Goal: Transaction & Acquisition: Purchase product/service

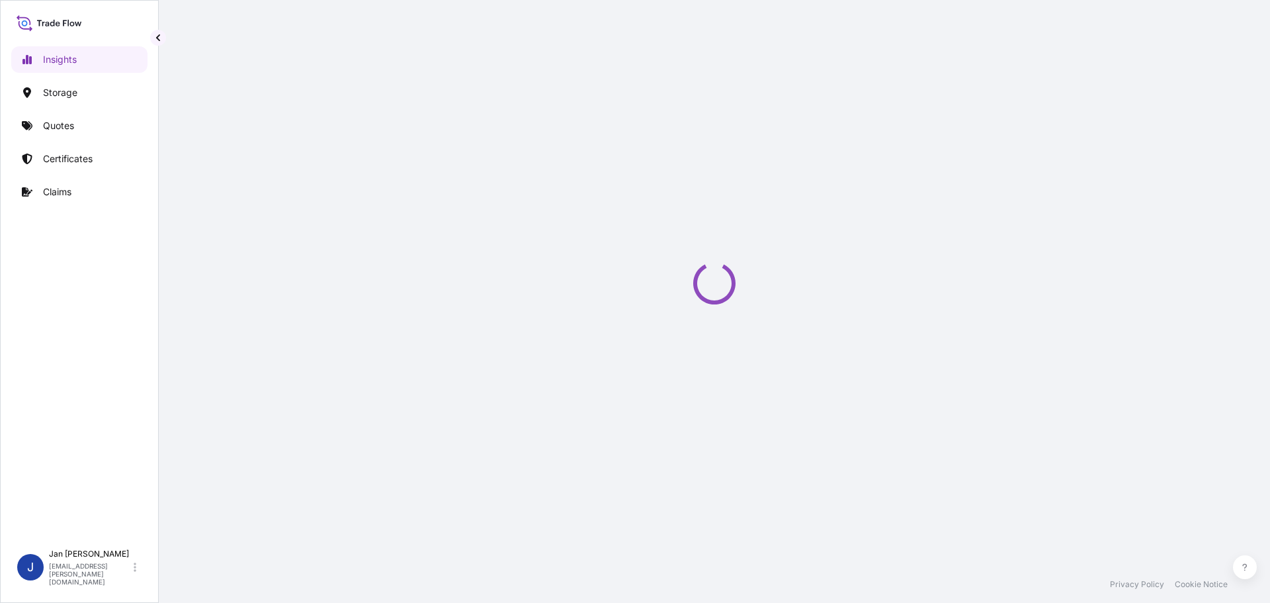
select select "2025"
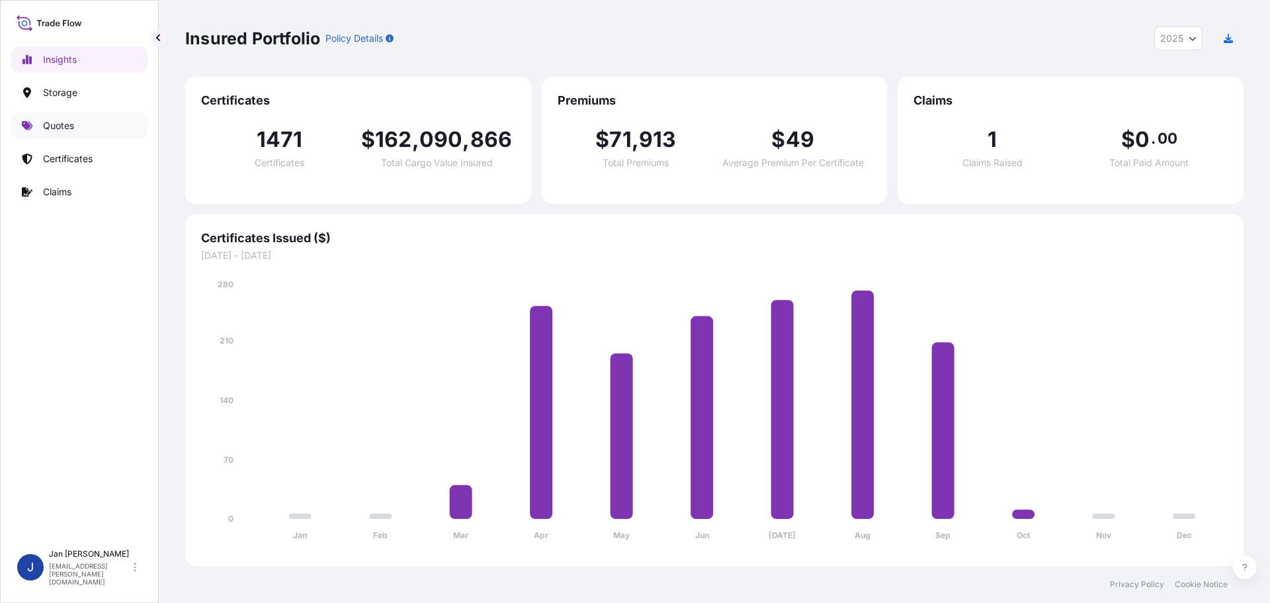
click at [62, 129] on p "Quotes" at bounding box center [58, 125] width 31 height 13
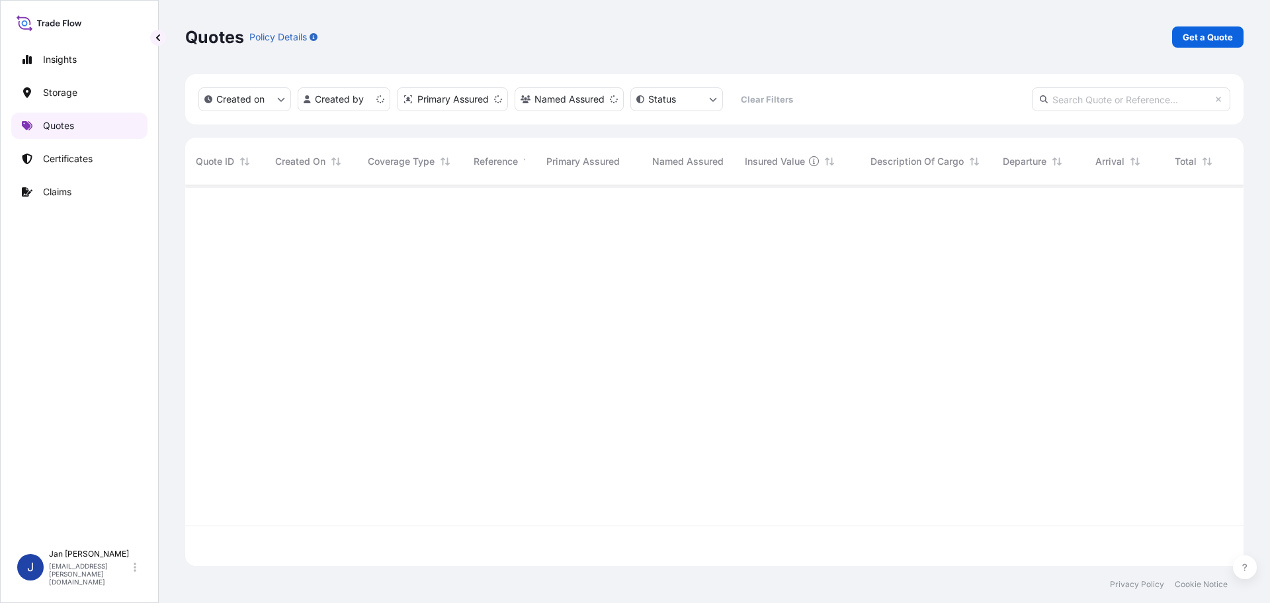
scroll to position [378, 1049]
click at [80, 157] on p "Certificates" at bounding box center [68, 158] width 50 height 13
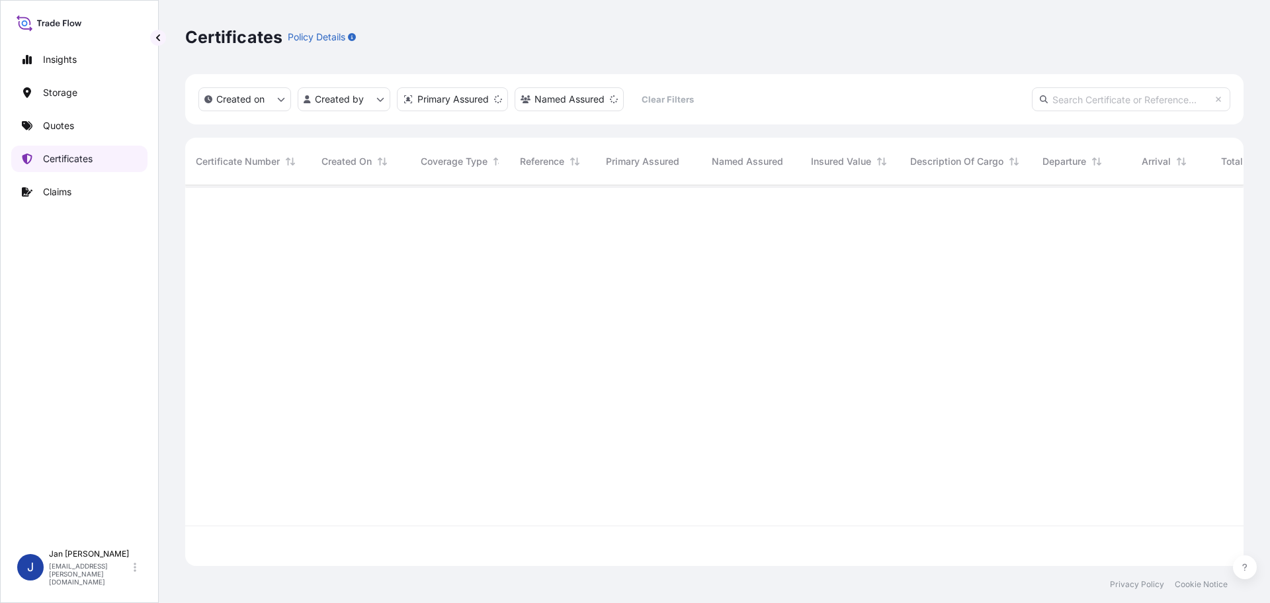
scroll to position [378, 1049]
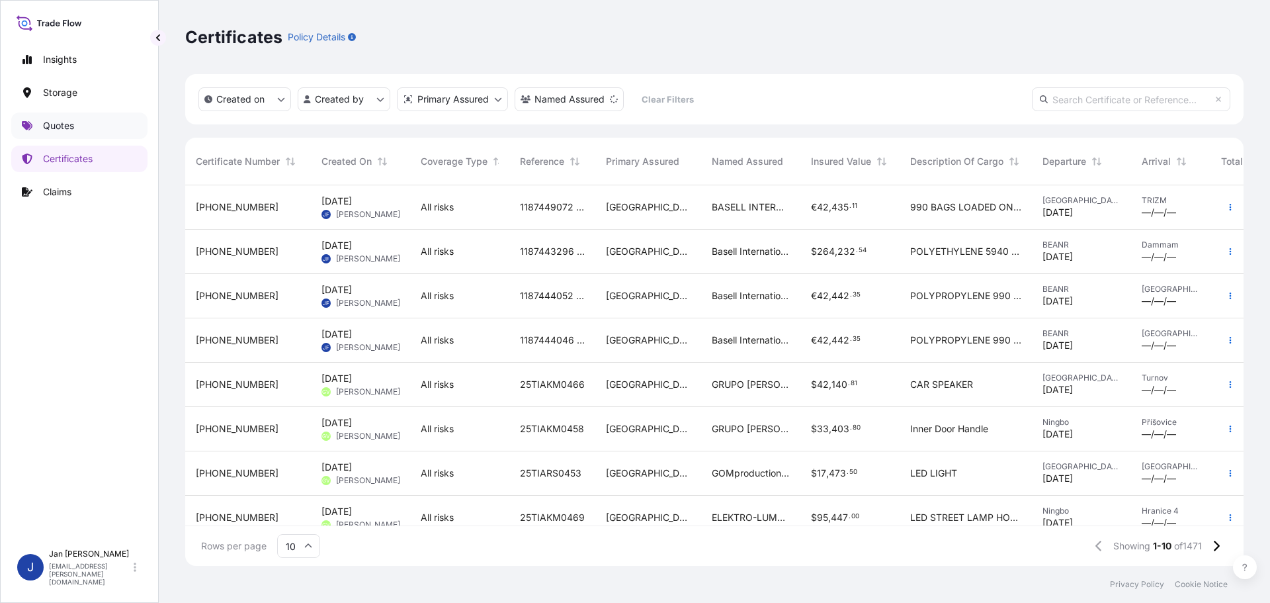
click at [74, 124] on p "Quotes" at bounding box center [58, 125] width 31 height 13
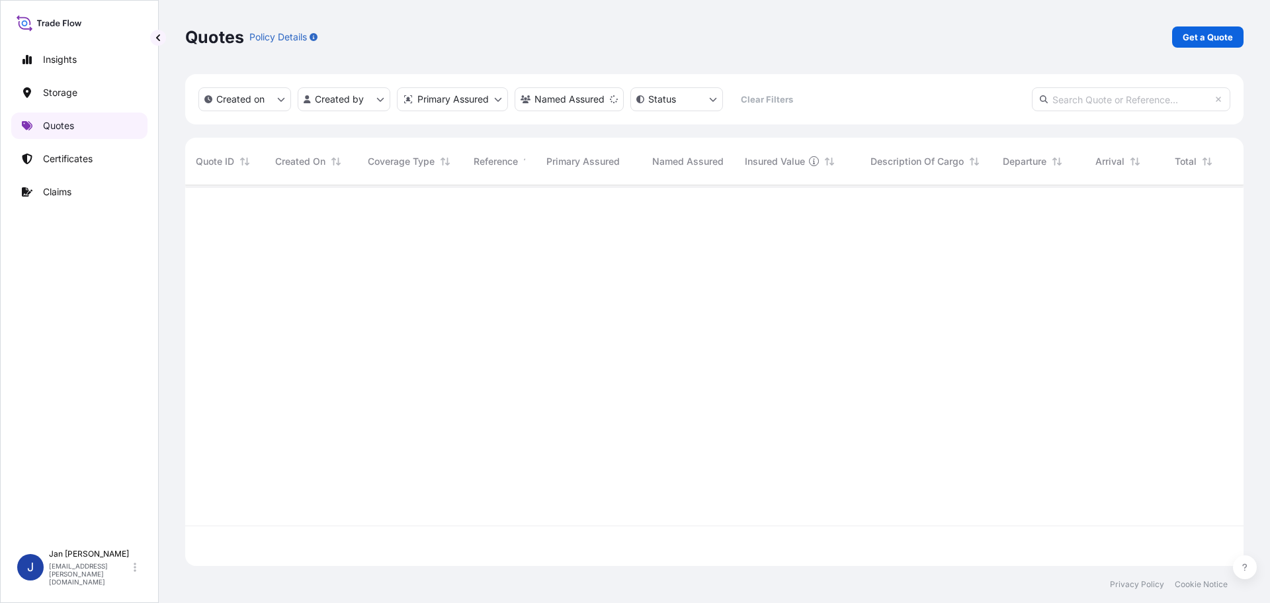
scroll to position [378, 1049]
click at [73, 165] on link "Certificates" at bounding box center [79, 159] width 136 height 26
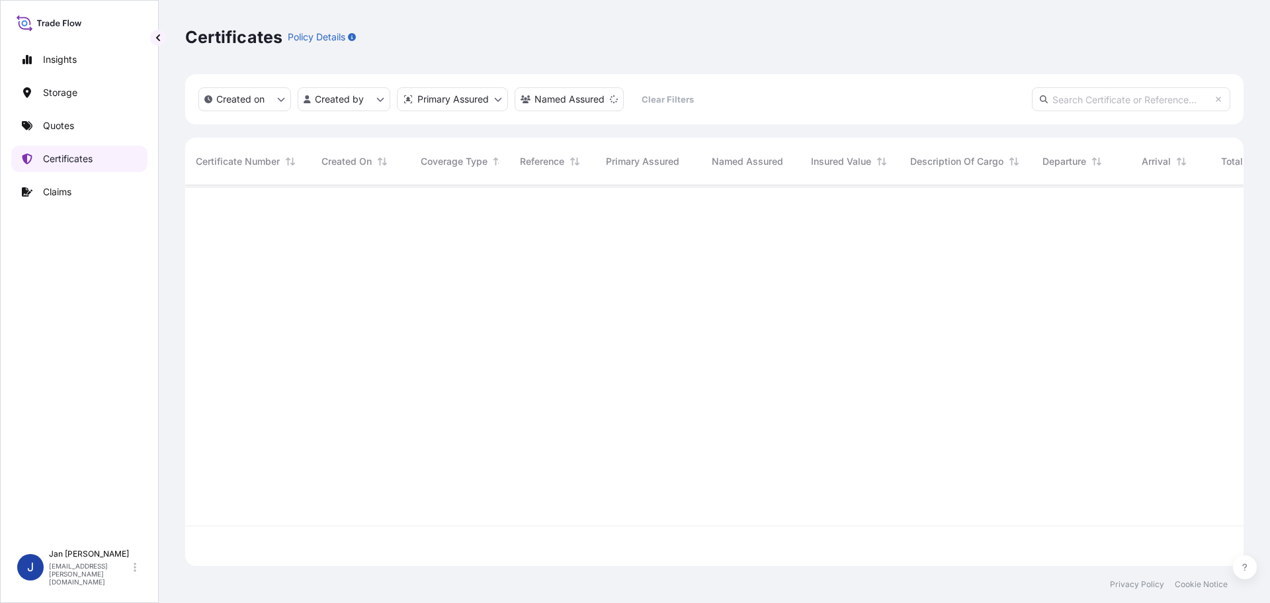
scroll to position [378, 1049]
click at [83, 126] on link "Quotes" at bounding box center [79, 125] width 136 height 26
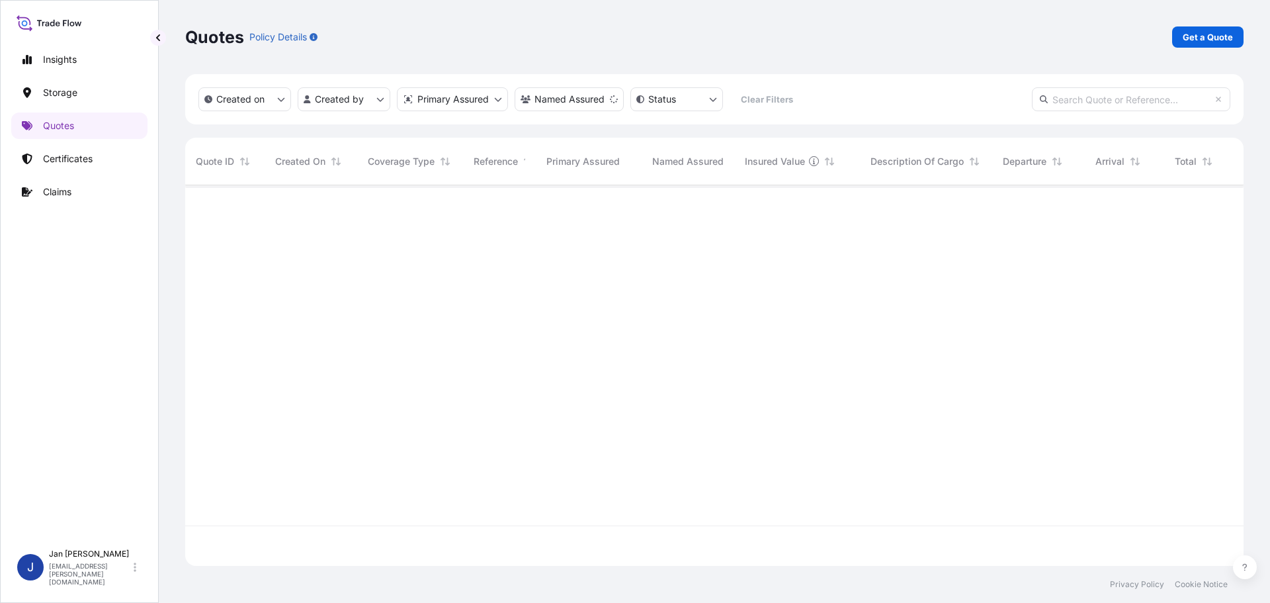
scroll to position [418, 1049]
click at [1212, 33] on p "Get a Quote" at bounding box center [1208, 36] width 50 height 13
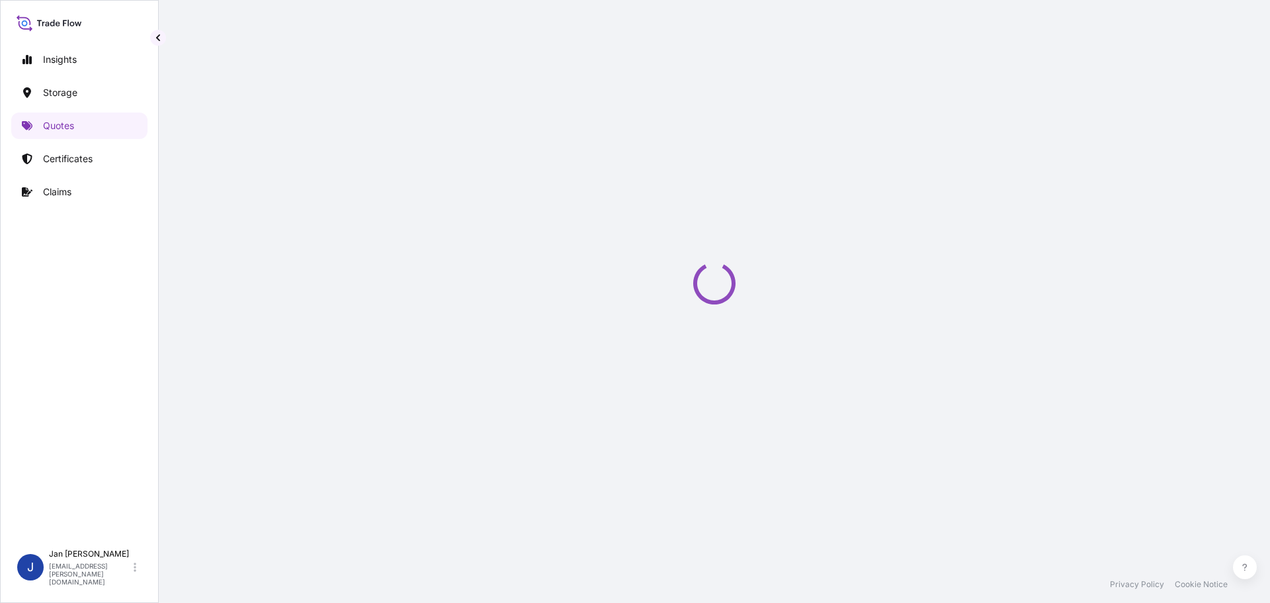
select select "Water"
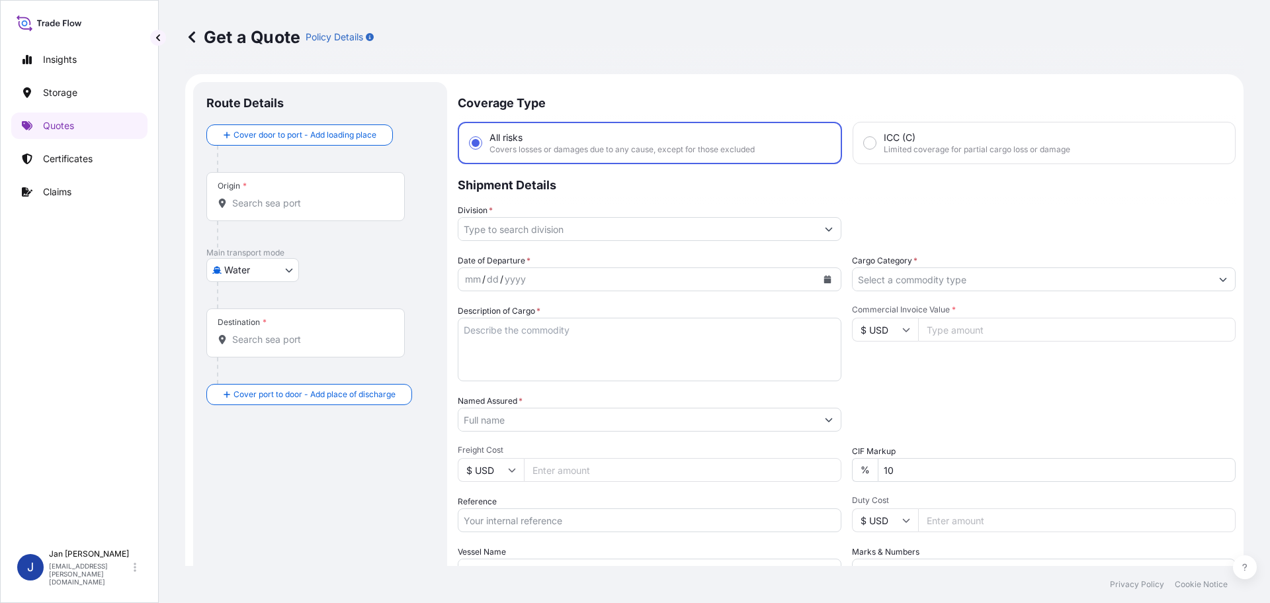
scroll to position [21, 0]
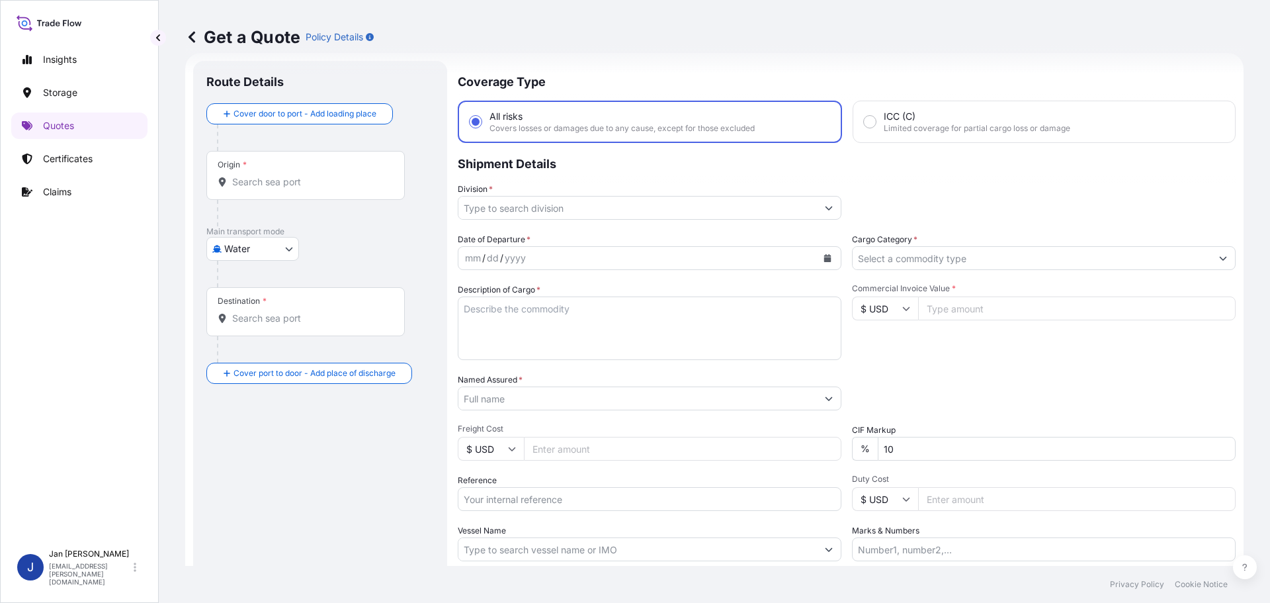
click at [562, 249] on div "mm / dd / yyyy" at bounding box center [638, 258] width 359 height 24
click at [588, 271] on div "Date of Departure * mm / dd / yyyy Cargo Category * Description of Cargo * Comm…" at bounding box center [847, 397] width 778 height 328
click at [825, 253] on button "Calendar" at bounding box center [827, 257] width 21 height 21
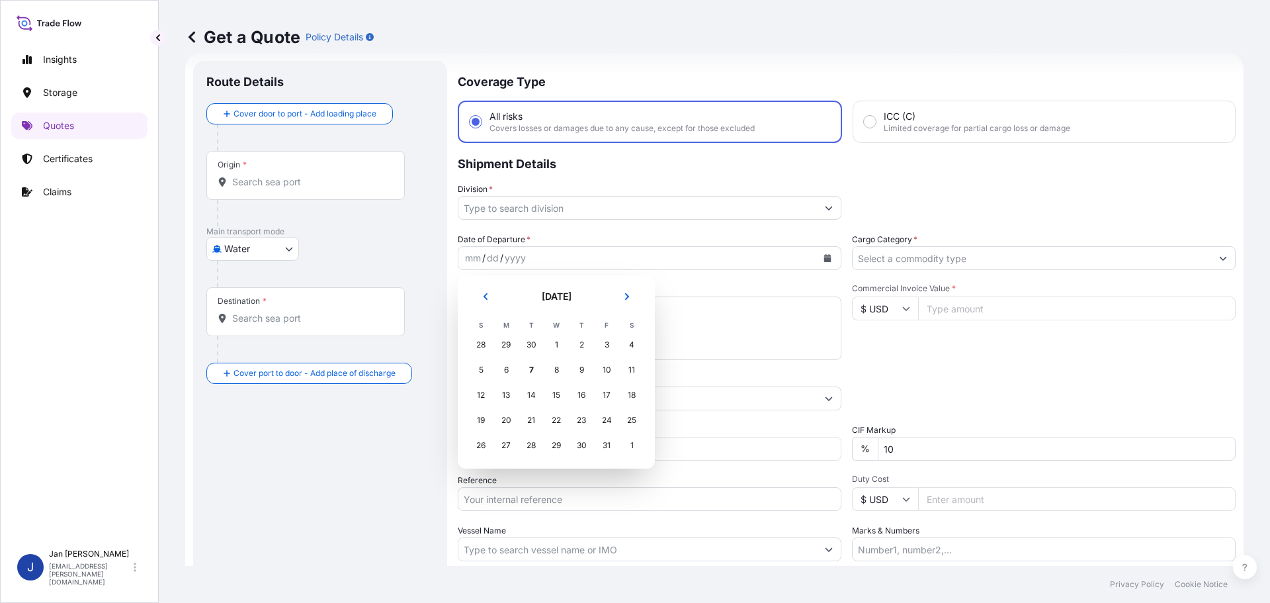
click at [509, 343] on div "29" at bounding box center [506, 345] width 24 height 24
click at [505, 345] on div "29" at bounding box center [506, 345] width 24 height 24
click at [504, 345] on div "29" at bounding box center [506, 345] width 24 height 24
click at [482, 296] on icon "Previous" at bounding box center [486, 296] width 8 height 8
click at [502, 445] on div "29" at bounding box center [506, 445] width 24 height 24
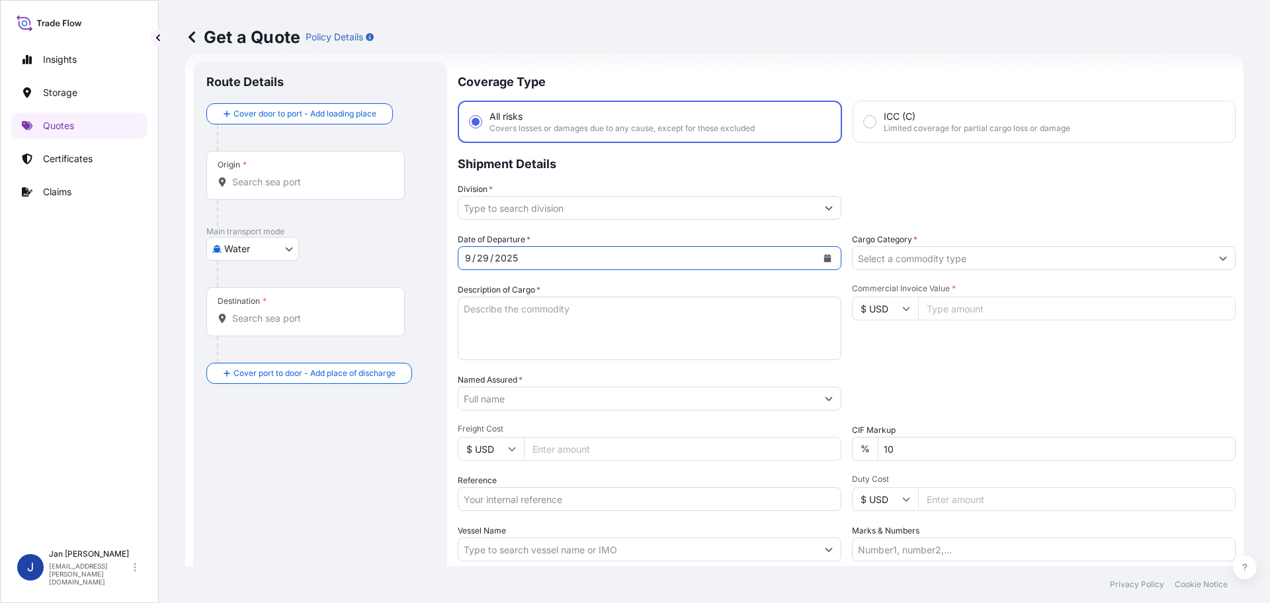
click at [491, 400] on input "Named Assured *" at bounding box center [638, 398] width 359 height 24
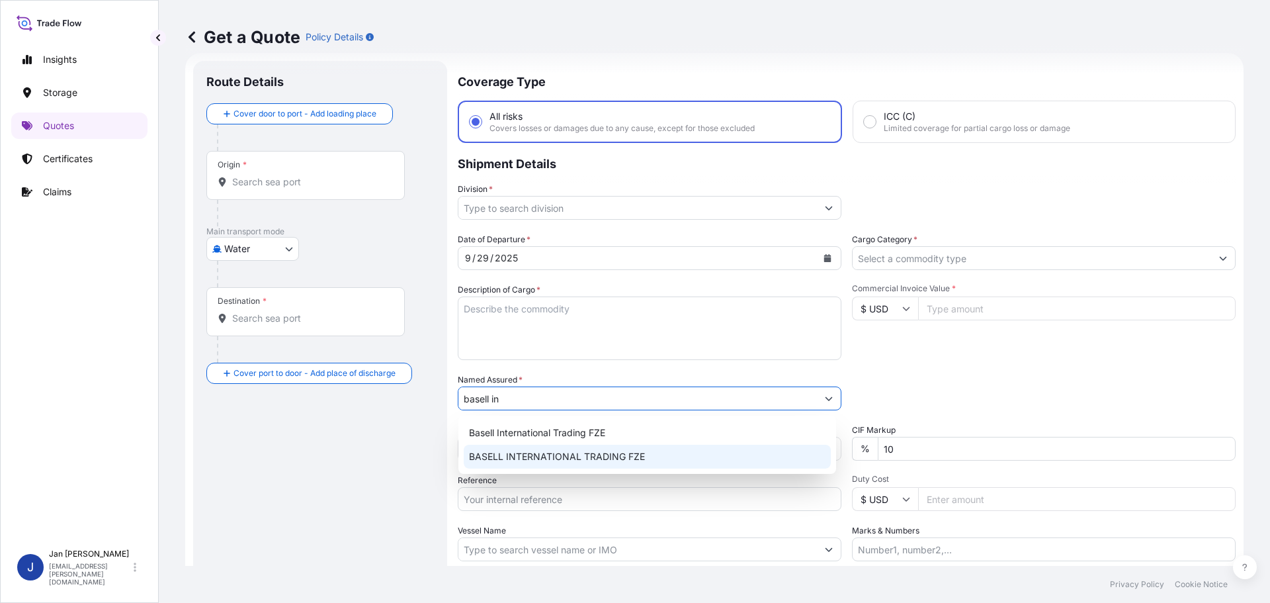
click at [620, 463] on div "BASELL INTERNATIONAL TRADING FZE" at bounding box center [647, 457] width 367 height 24
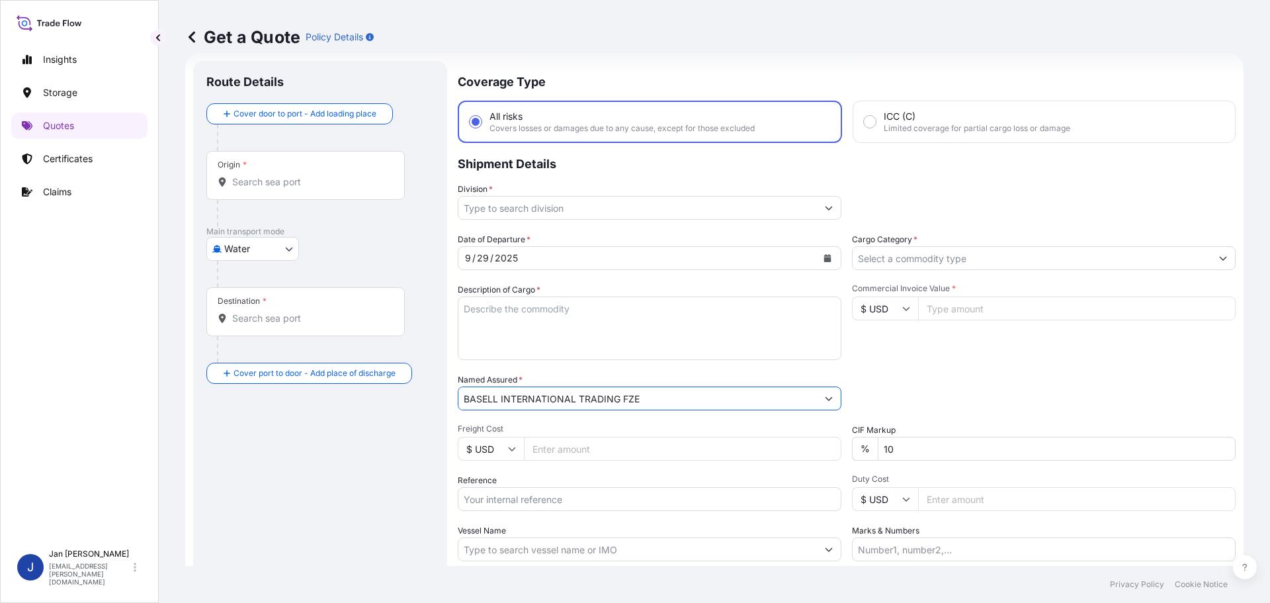
type input "BASELL INTERNATIONAL TRADING FZE"
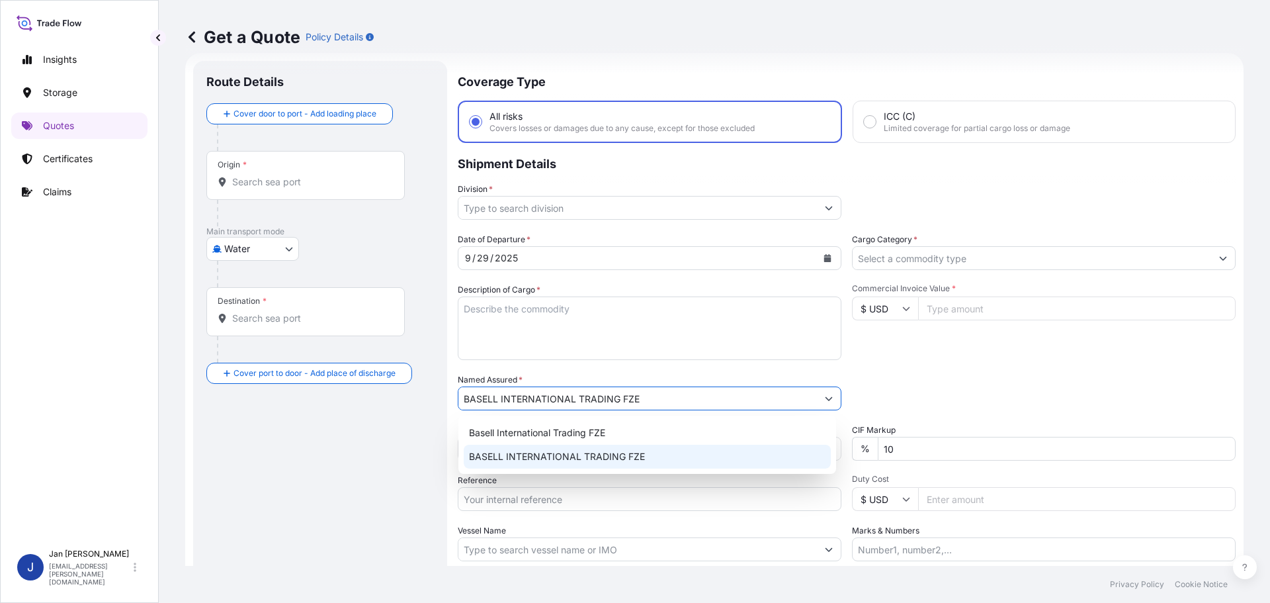
click at [533, 459] on span "BASELL INTERNATIONAL TRADING FZE" at bounding box center [557, 456] width 176 height 13
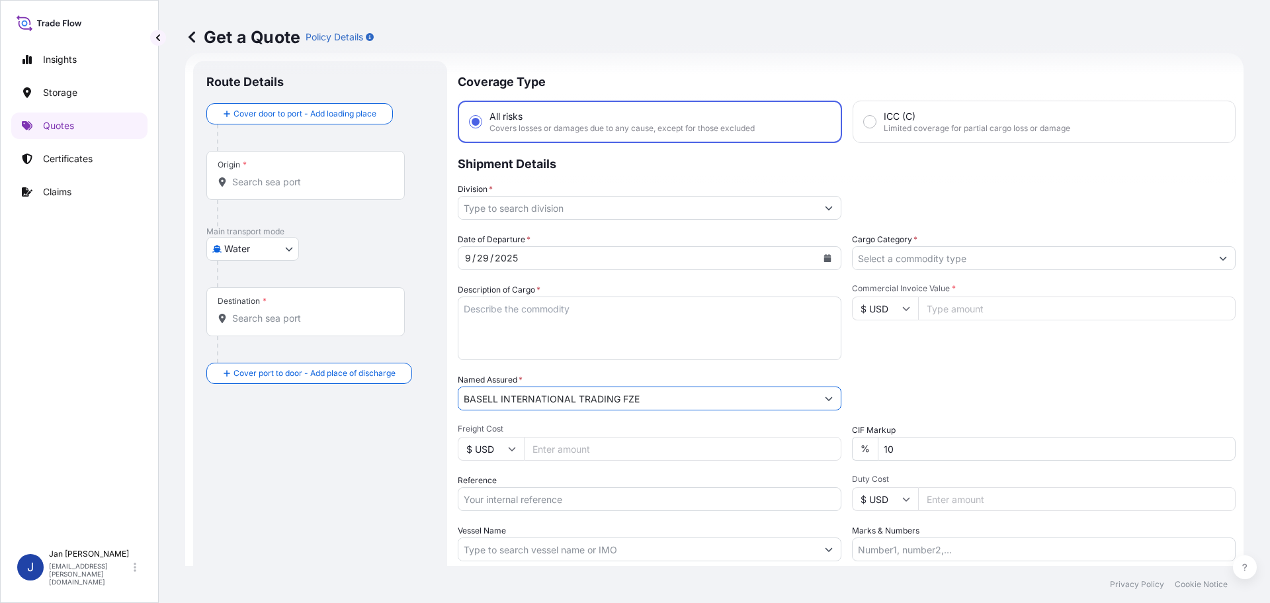
click at [517, 496] on input "Reference" at bounding box center [650, 499] width 384 height 24
paste input "5013239540 304270886"
click at [519, 499] on input "5013239540 304270886" at bounding box center [650, 499] width 384 height 24
click at [602, 504] on input "5013239540 304270886" at bounding box center [650, 499] width 384 height 24
paste input "1505194061"
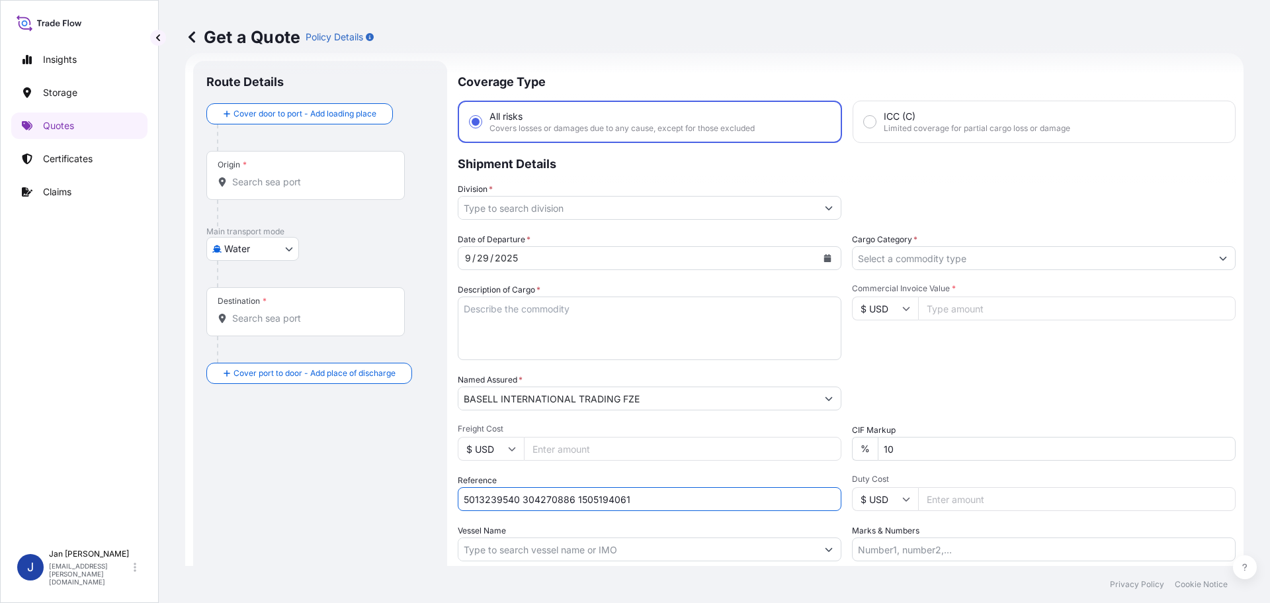
type input "5013239540 304270886 1505194061"
click at [543, 549] on input "Vessel Name" at bounding box center [638, 549] width 359 height 24
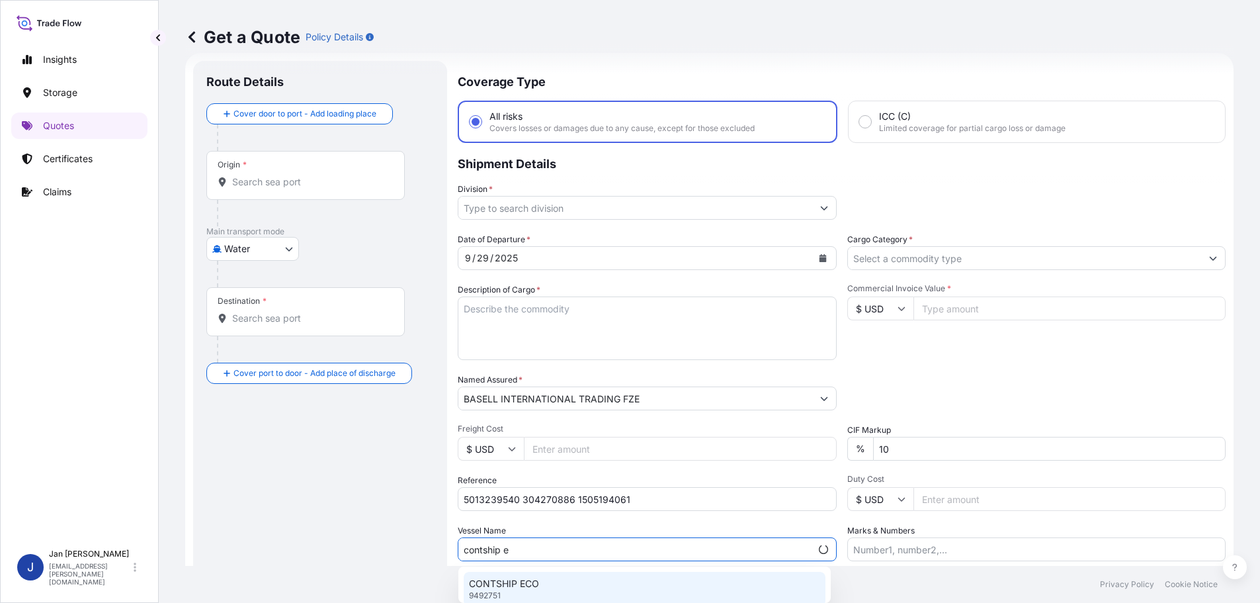
click at [517, 583] on p "CONTSHIP ECO" at bounding box center [504, 583] width 70 height 13
type input "CONTSHIP ECO"
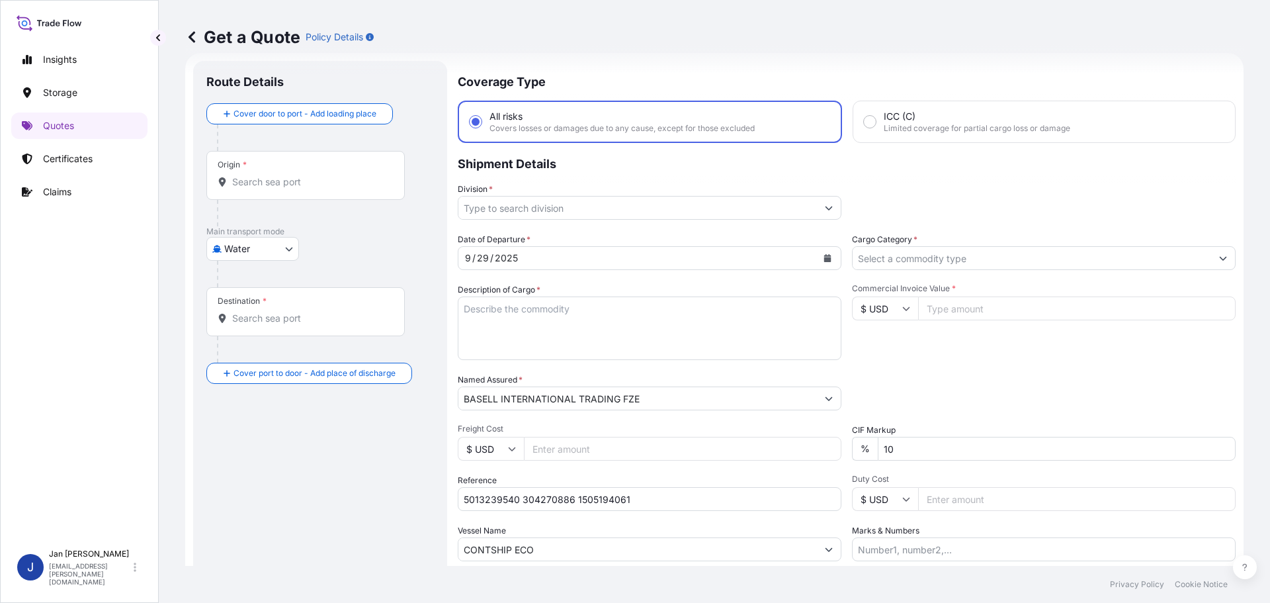
click at [283, 180] on input "Origin *" at bounding box center [310, 181] width 156 height 13
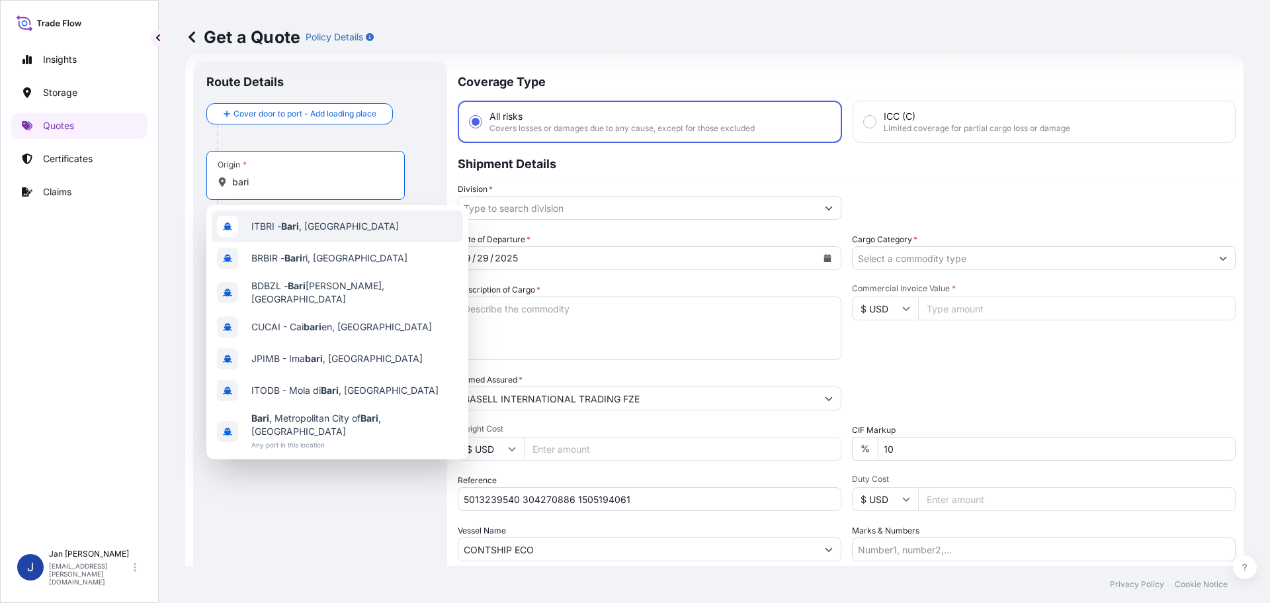
click at [279, 223] on span "ITBRI - [GEOGRAPHIC_DATA] , [GEOGRAPHIC_DATA]" at bounding box center [325, 226] width 148 height 13
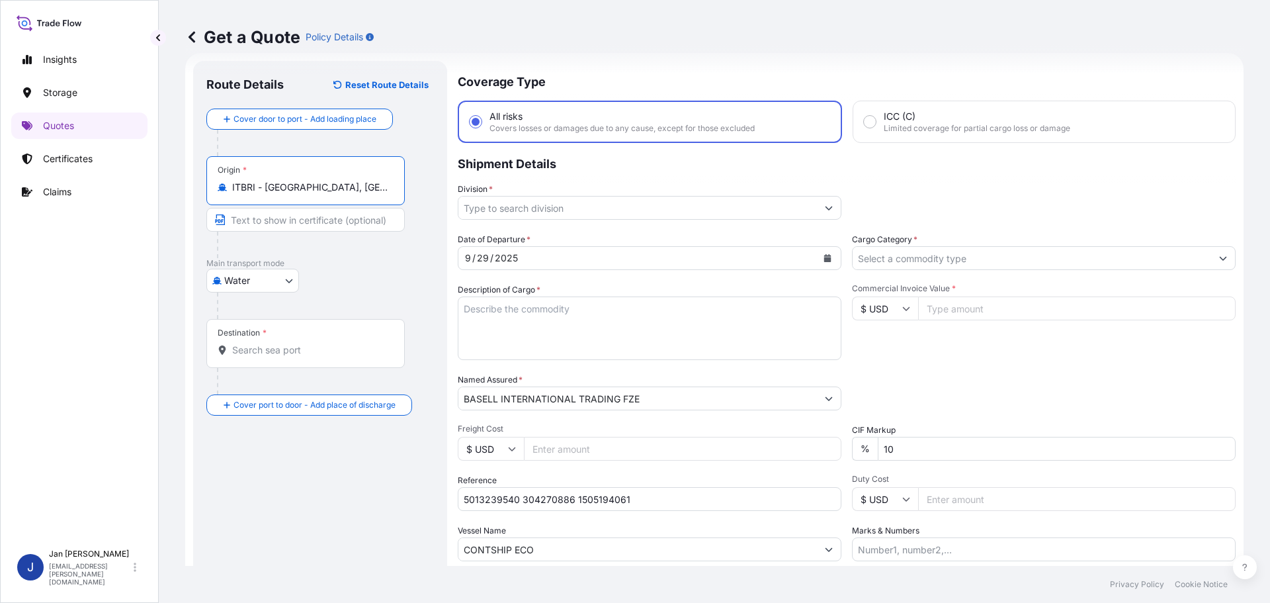
type input "ITBRI - [GEOGRAPHIC_DATA], [GEOGRAPHIC_DATA]"
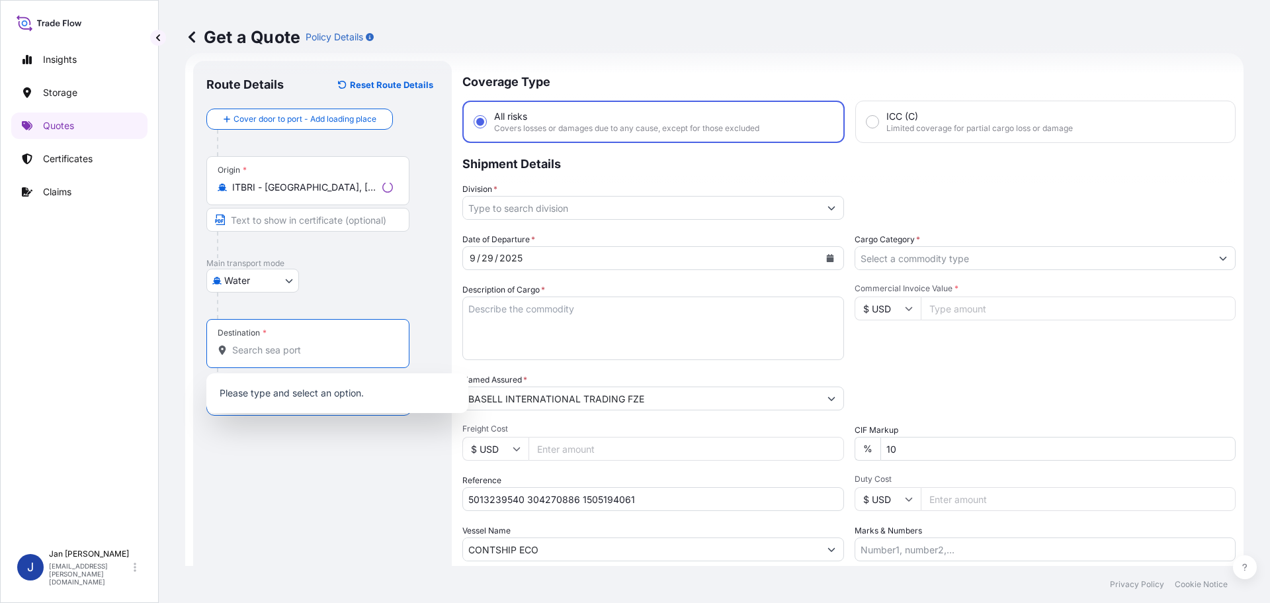
click at [278, 355] on input "Destination *" at bounding box center [312, 349] width 161 height 13
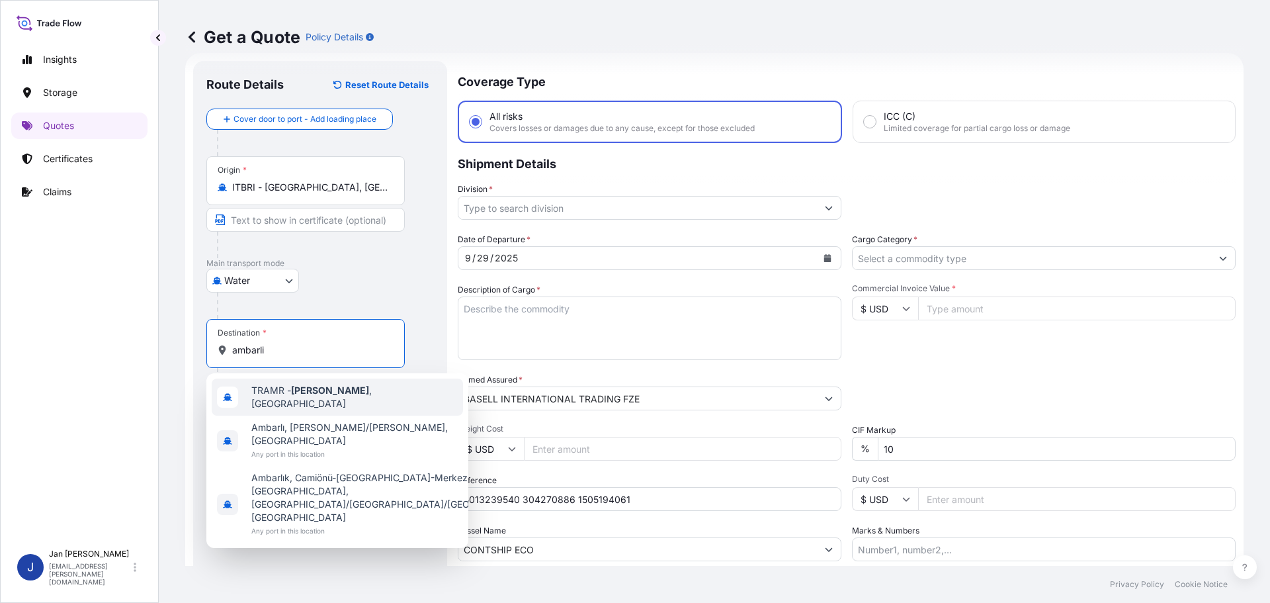
click at [275, 394] on span "TRAMR - [GEOGRAPHIC_DATA] , [GEOGRAPHIC_DATA]" at bounding box center [354, 397] width 206 height 26
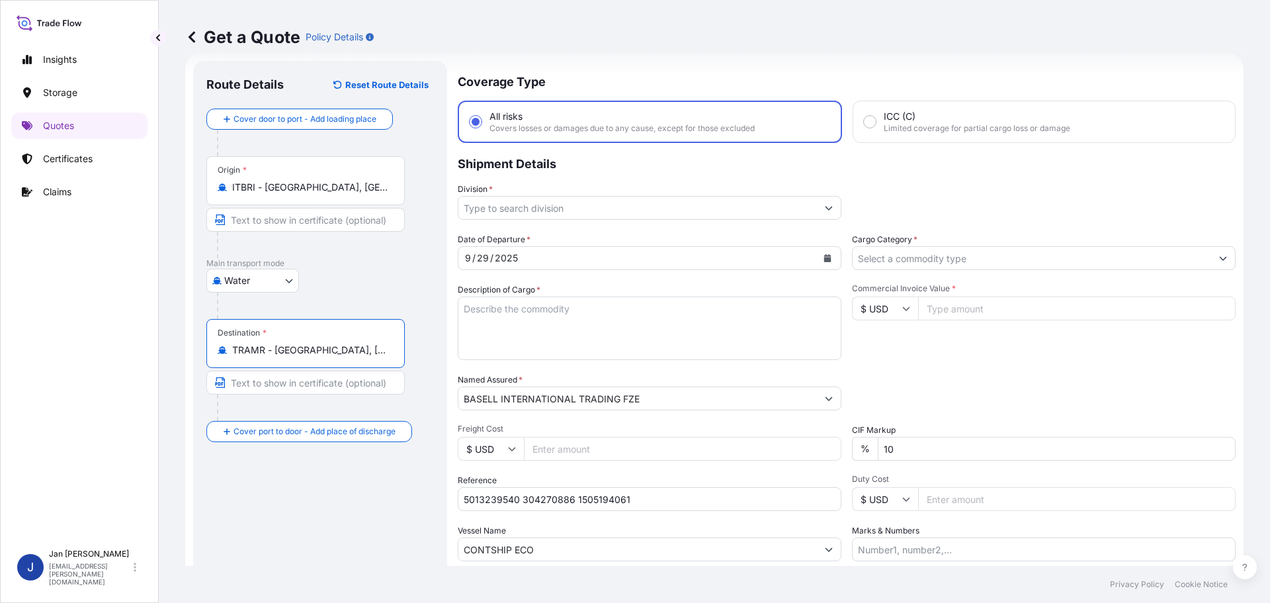
type input "TRAMR - [GEOGRAPHIC_DATA], [GEOGRAPHIC_DATA]"
click at [978, 318] on input "Commercial Invoice Value *" at bounding box center [1077, 308] width 318 height 24
click at [906, 301] on input "$ USD" at bounding box center [885, 308] width 66 height 24
click at [882, 341] on div "€ EUR" at bounding box center [881, 344] width 56 height 25
type input "€ EUR"
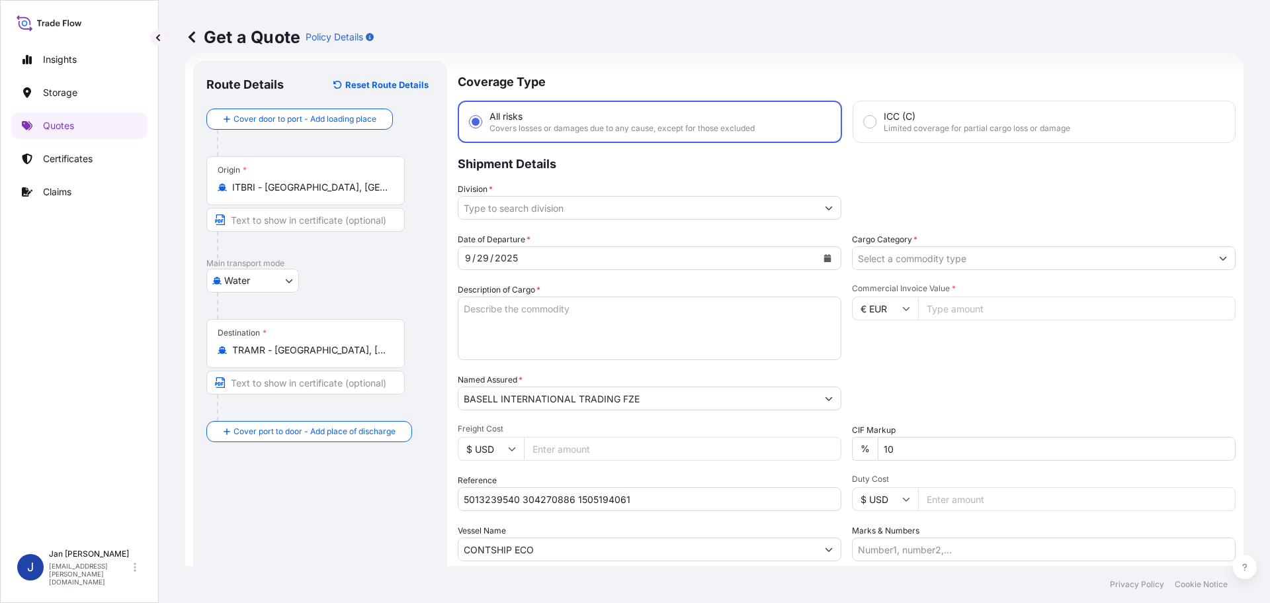
click at [939, 310] on input "Commercial Invoice Value *" at bounding box center [1077, 308] width 318 height 24
type input "222750"
click at [554, 326] on textarea "Description of Cargo *" at bounding box center [650, 328] width 384 height 64
paste textarea "BAGS LOADED ONTO 180 PALLETS LOADED INTO 10 40' HIGH CUBE CONTAINER HOSTALEN PP…"
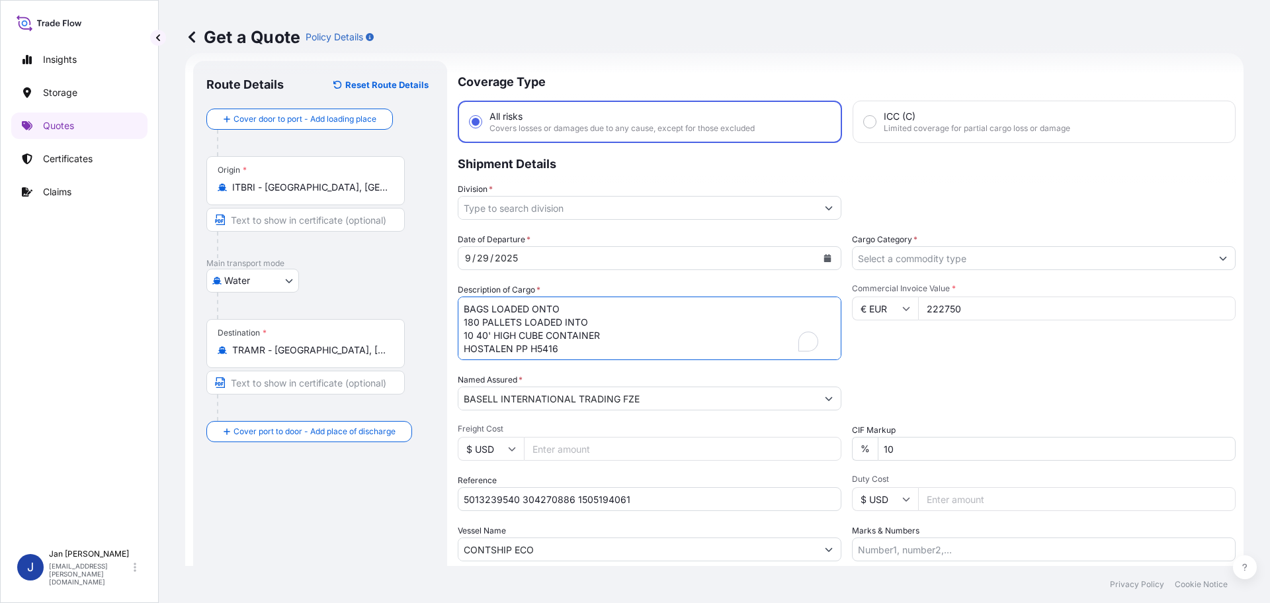
click at [463, 311] on textarea "BAGS LOADED ONTO 180 PALLETS LOADED INTO 10 40' HIGH CUBE CONTAINER HOSTALEN PP…" at bounding box center [650, 328] width 384 height 64
type textarea "9900 BAGS LOADED ONTO 180 PALLETS LOADED INTO 10 40' HIGH CUBE CONTAINER HOSTAL…"
click at [926, 540] on input "Marks & Numbers" at bounding box center [1044, 549] width 384 height 24
paste input "PLASMAR / [GEOGRAPHIC_DATA]"
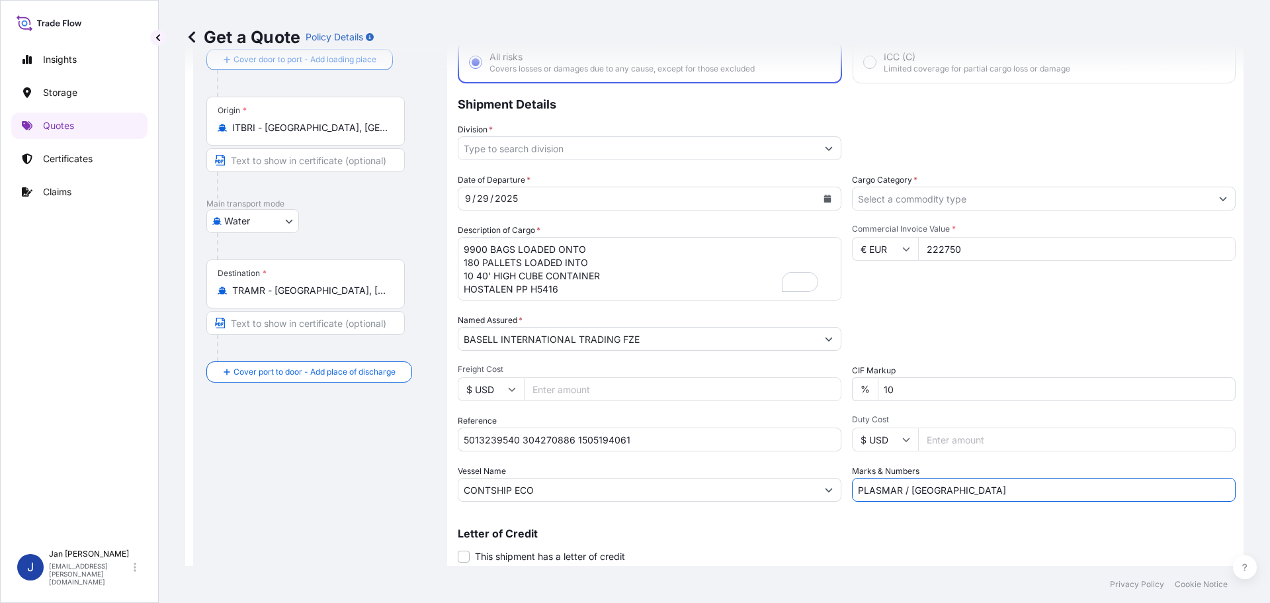
scroll to position [123, 0]
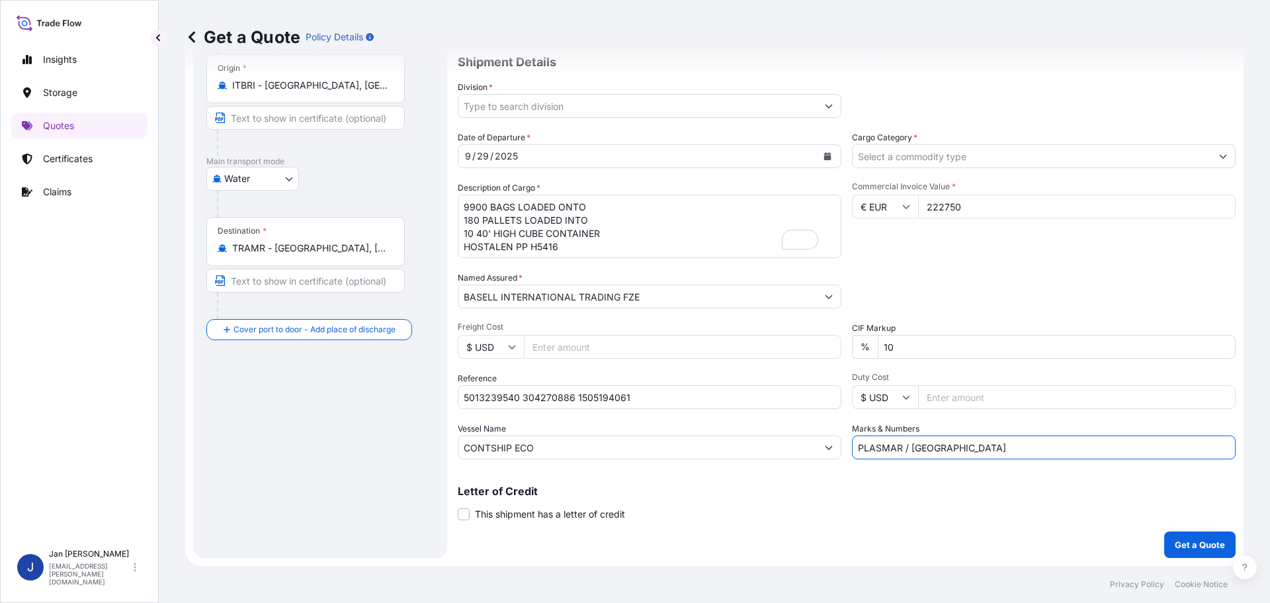
type input "PLASMAR / [GEOGRAPHIC_DATA]"
click at [1103, 482] on div "Letter of Credit This shipment has a letter of credit Letter of credit * Letter…" at bounding box center [847, 495] width 778 height 51
click at [1177, 537] on button "Get a Quote" at bounding box center [1199, 544] width 71 height 26
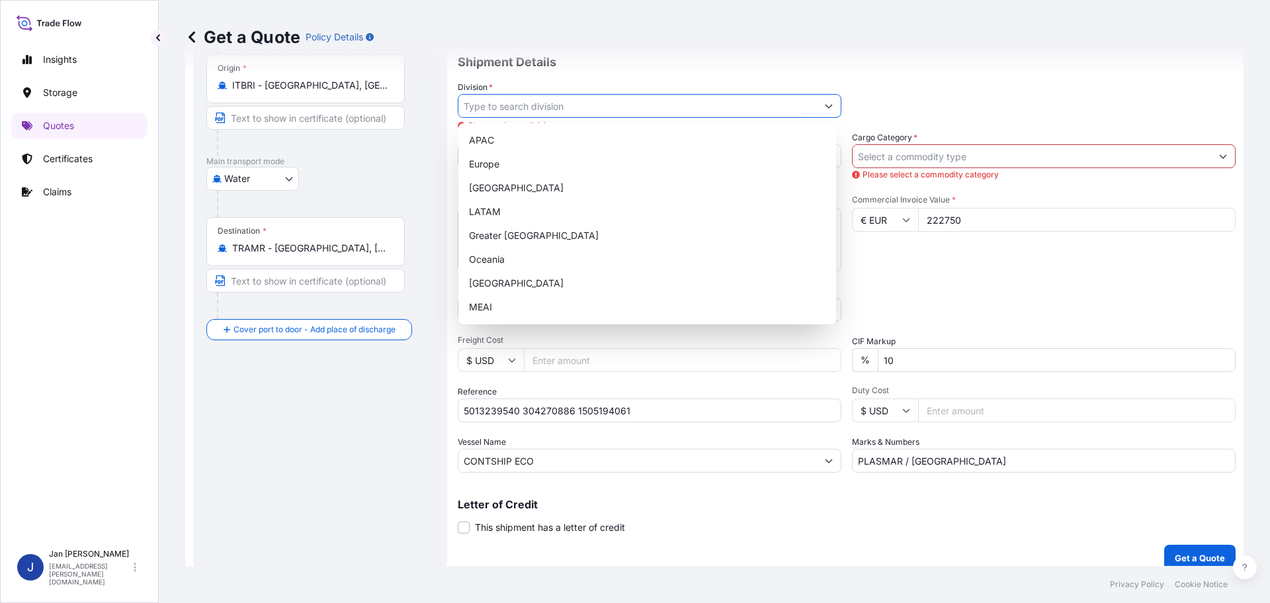
click at [580, 100] on input "Division *" at bounding box center [638, 106] width 359 height 24
click at [538, 160] on div "Europe" at bounding box center [647, 164] width 367 height 24
type input "Europe"
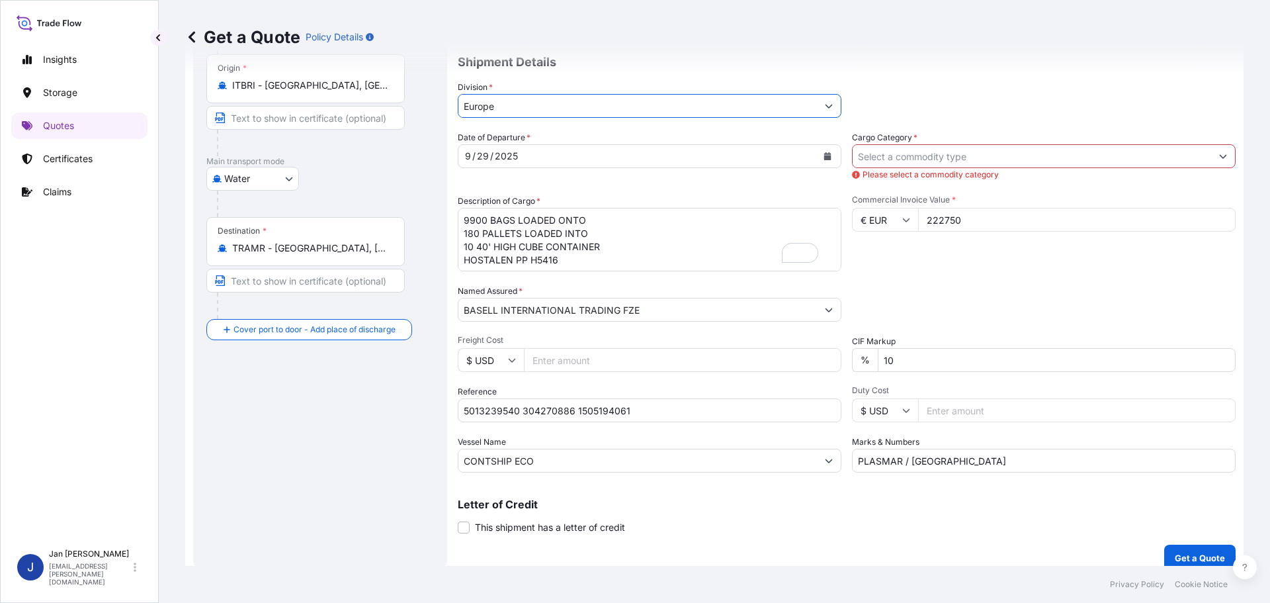
click at [873, 149] on input "Cargo Category *" at bounding box center [1032, 156] width 359 height 24
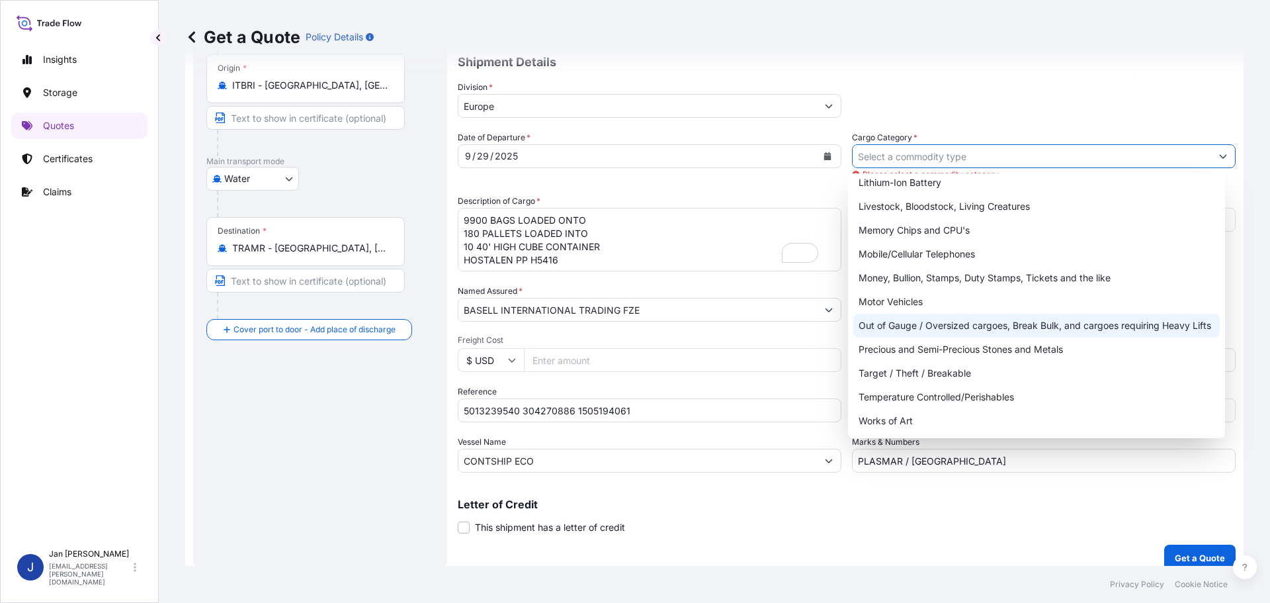
scroll to position [90, 0]
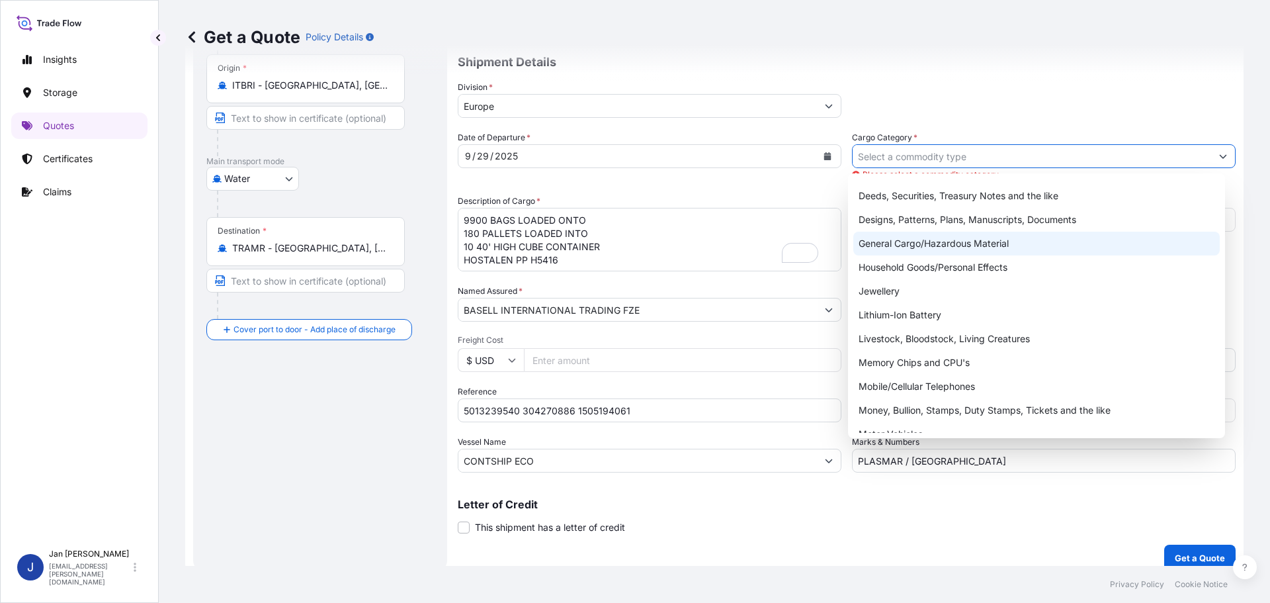
click at [992, 238] on div "General Cargo/Hazardous Material" at bounding box center [1037, 244] width 367 height 24
type input "General Cargo/Hazardous Material"
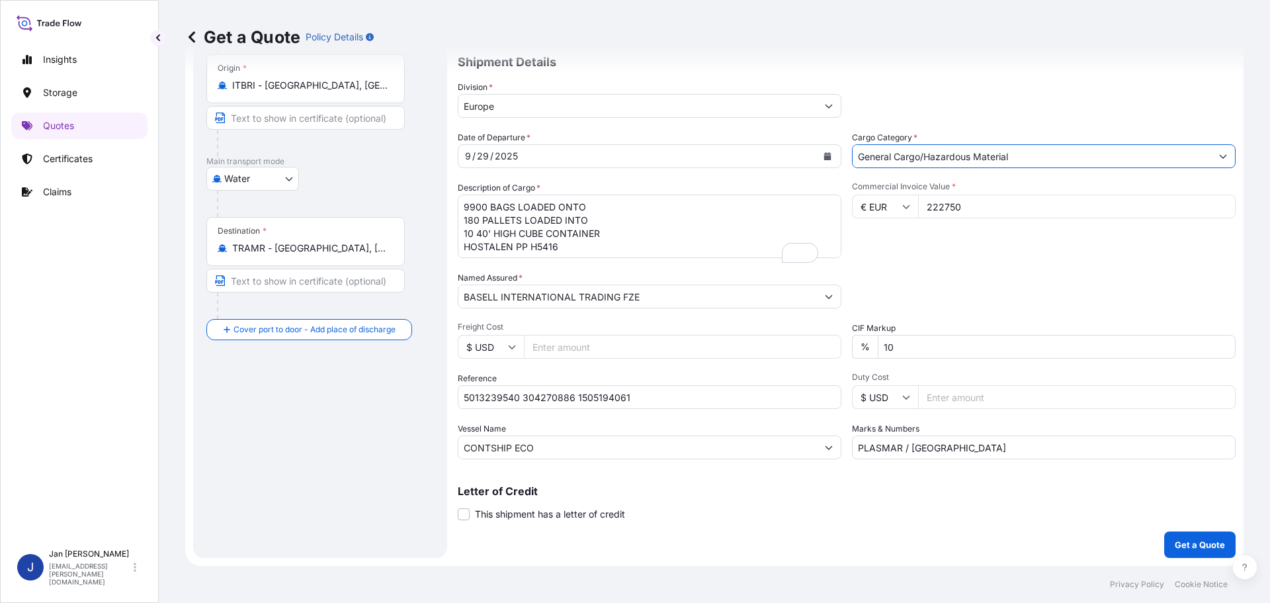
click at [1190, 542] on p "Get a Quote" at bounding box center [1200, 544] width 50 height 13
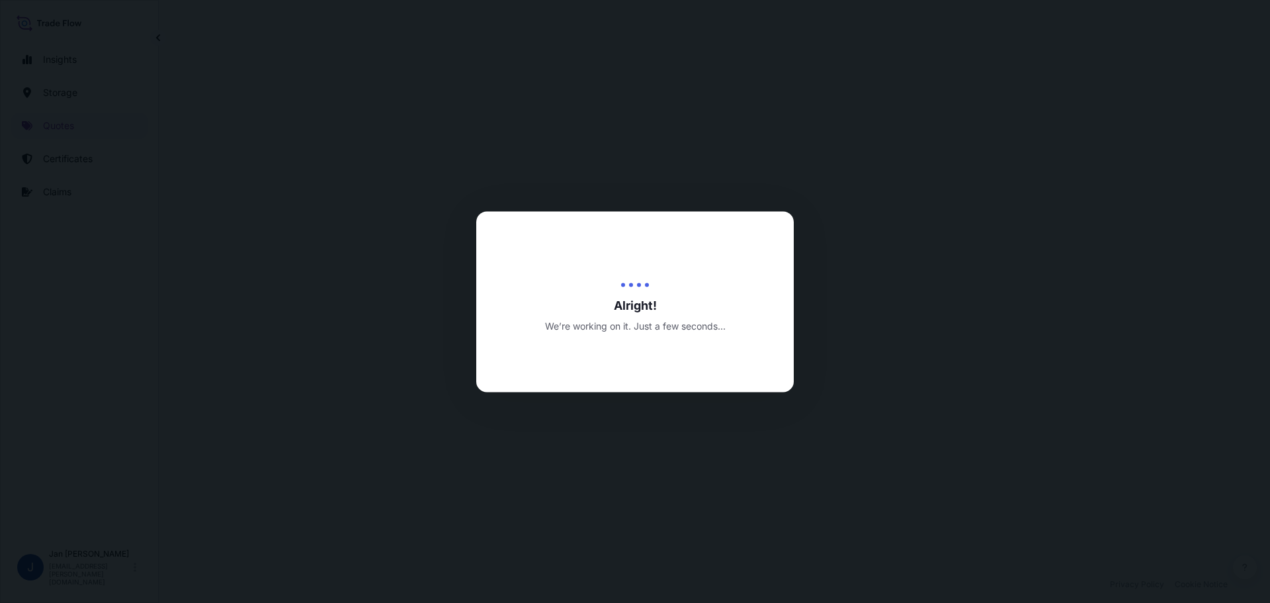
select select "Water"
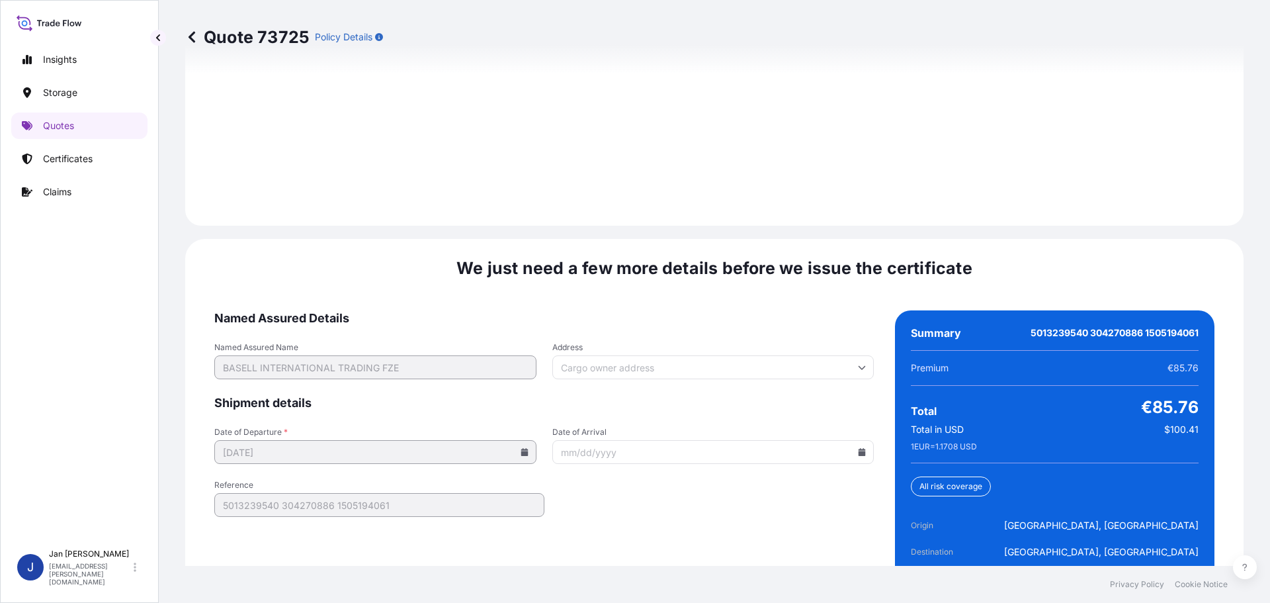
scroll to position [1921, 0]
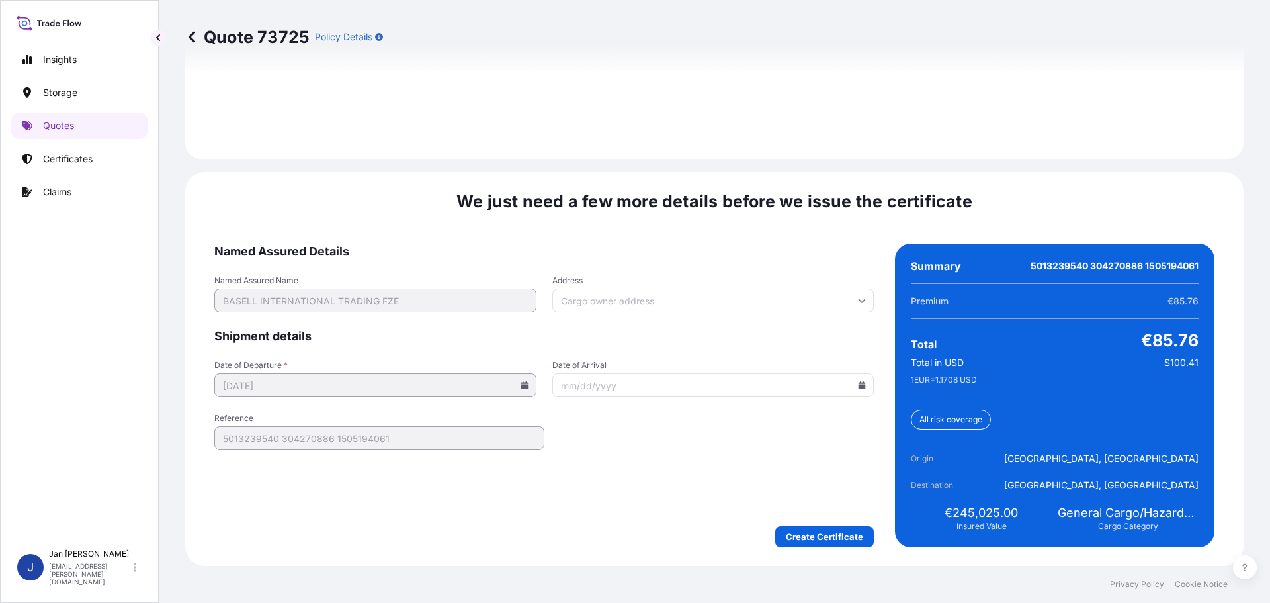
click at [859, 382] on icon at bounding box center [862, 385] width 7 height 8
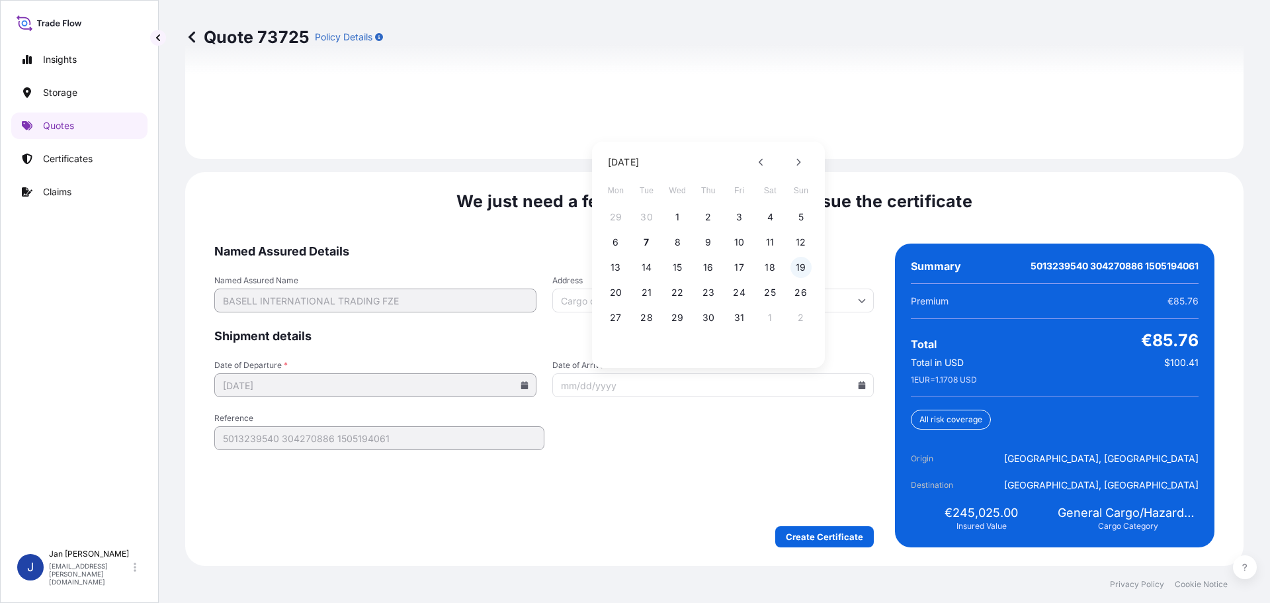
click at [800, 265] on button "19" at bounding box center [801, 267] width 21 height 21
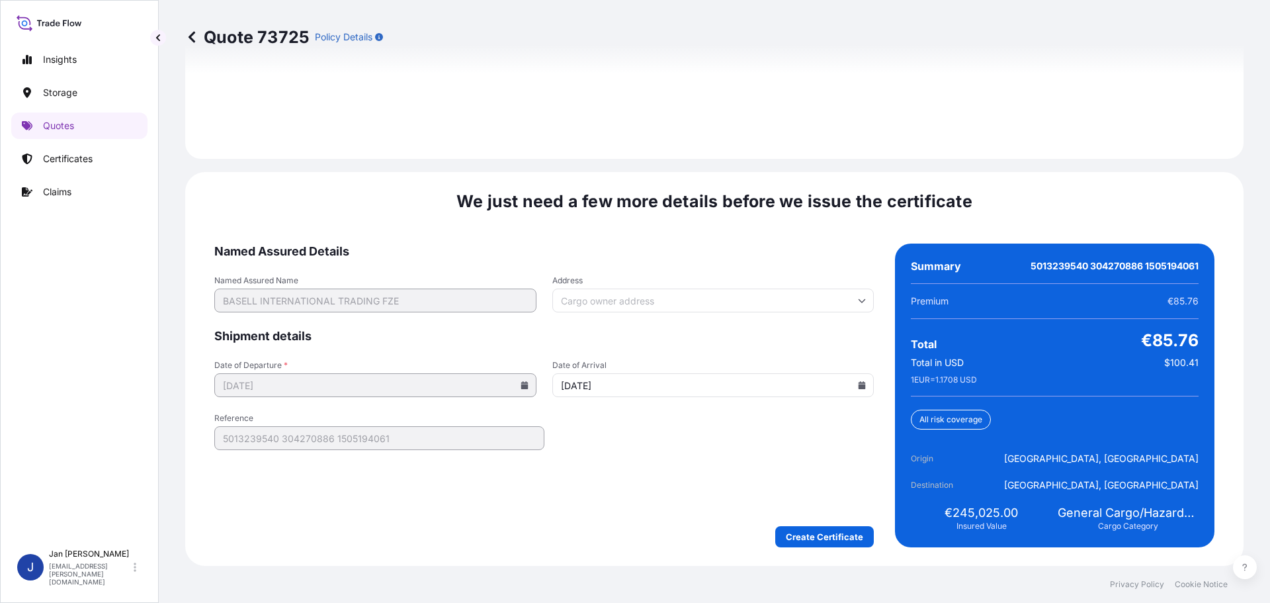
type input "[DATE]"
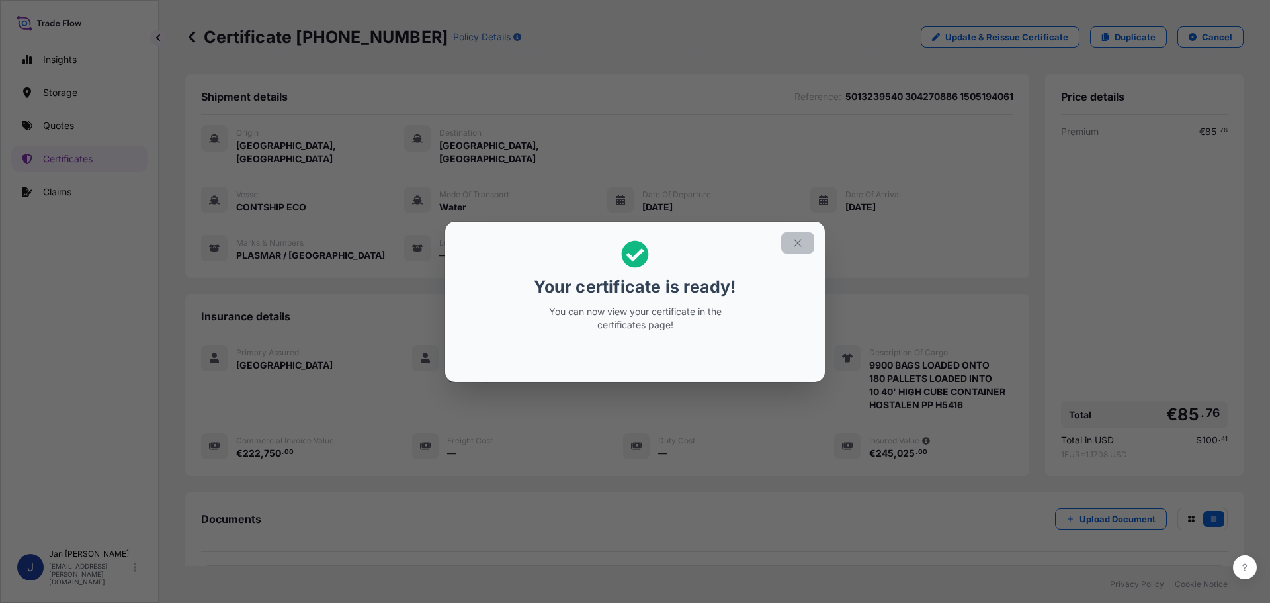
click at [797, 238] on icon "button" at bounding box center [798, 243] width 12 height 12
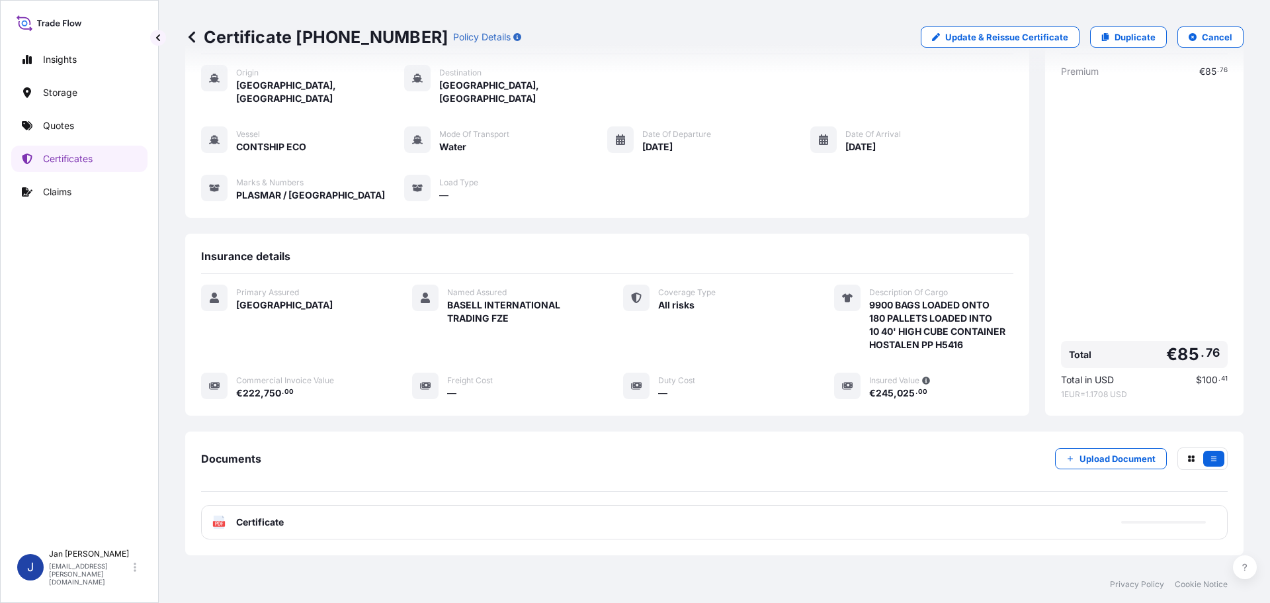
scroll to position [119, 0]
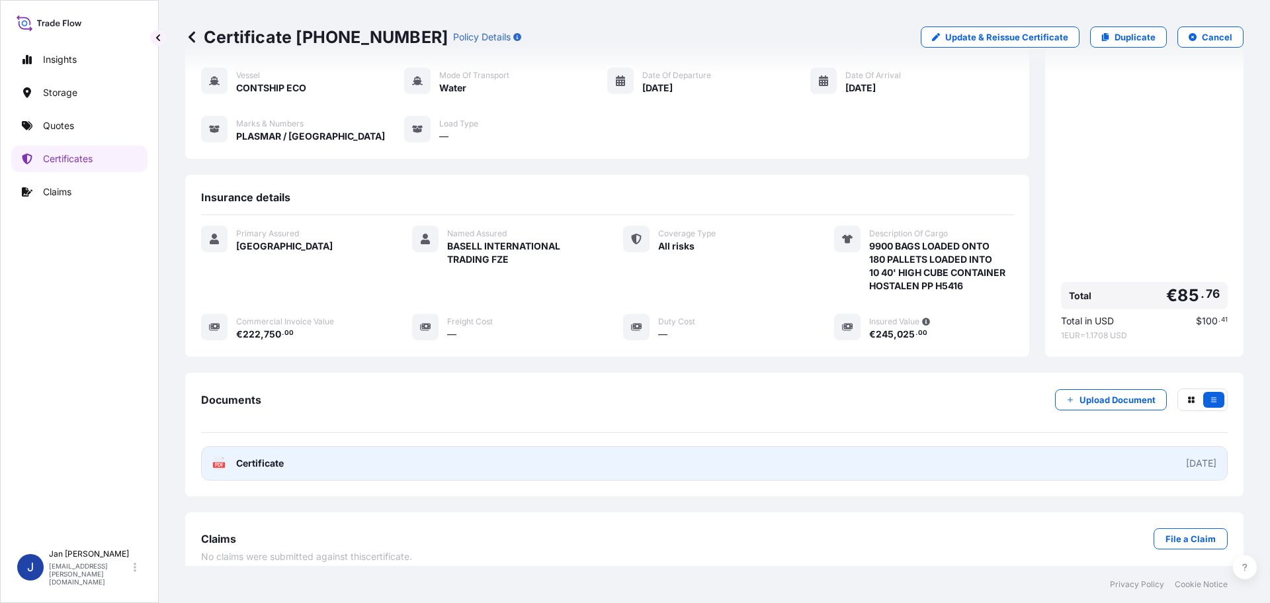
click at [218, 462] on text "PDF" at bounding box center [219, 464] width 9 height 5
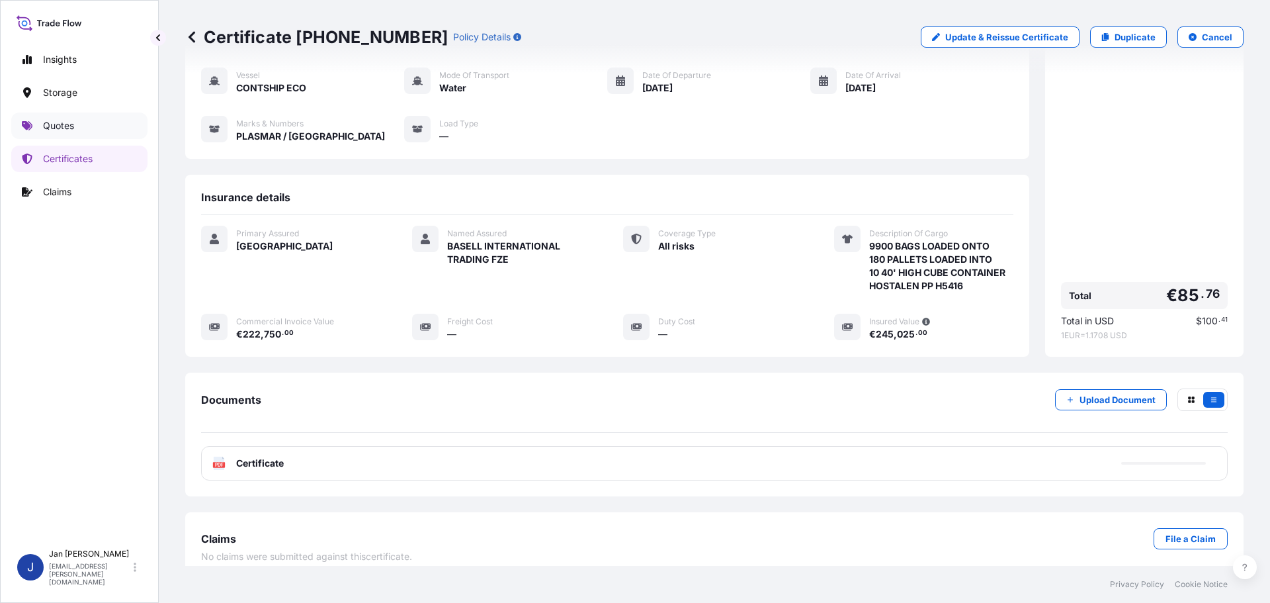
click at [54, 122] on p "Quotes" at bounding box center [58, 125] width 31 height 13
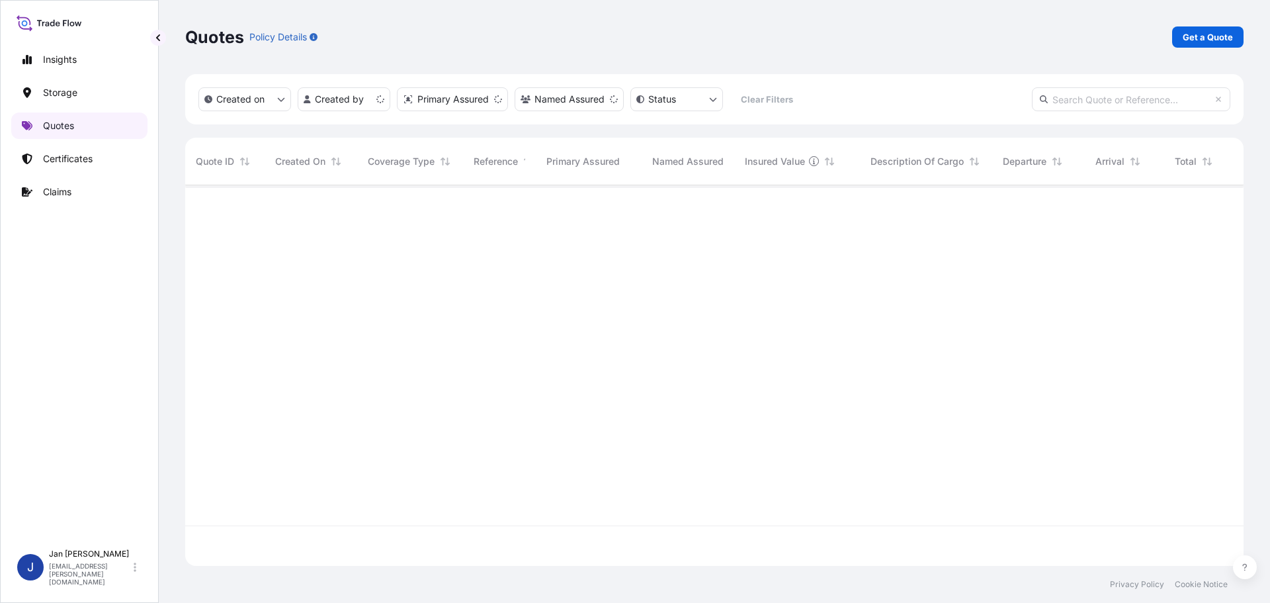
scroll to position [378, 1049]
click at [1213, 40] on p "Get a Quote" at bounding box center [1208, 36] width 50 height 13
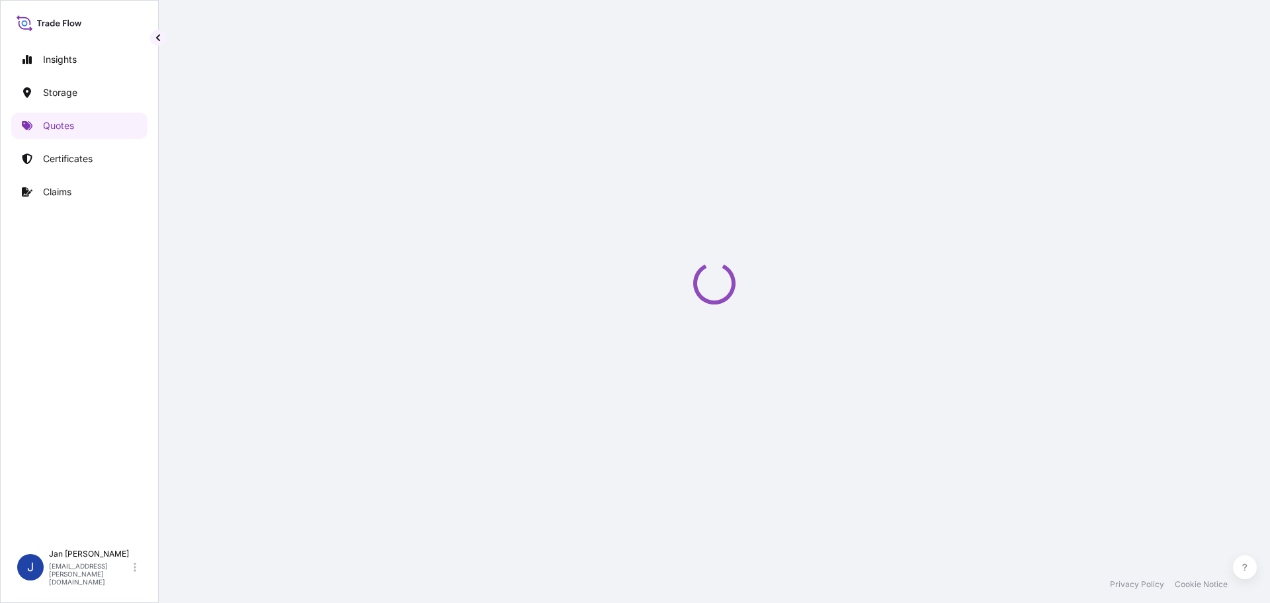
select select "Water"
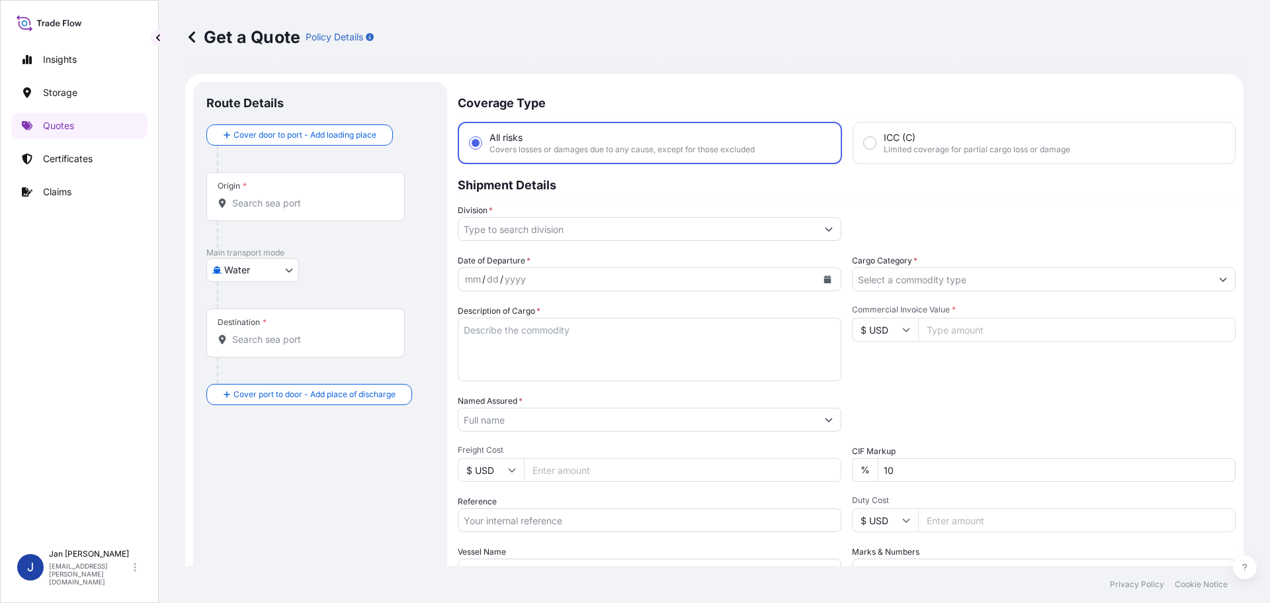
scroll to position [21, 0]
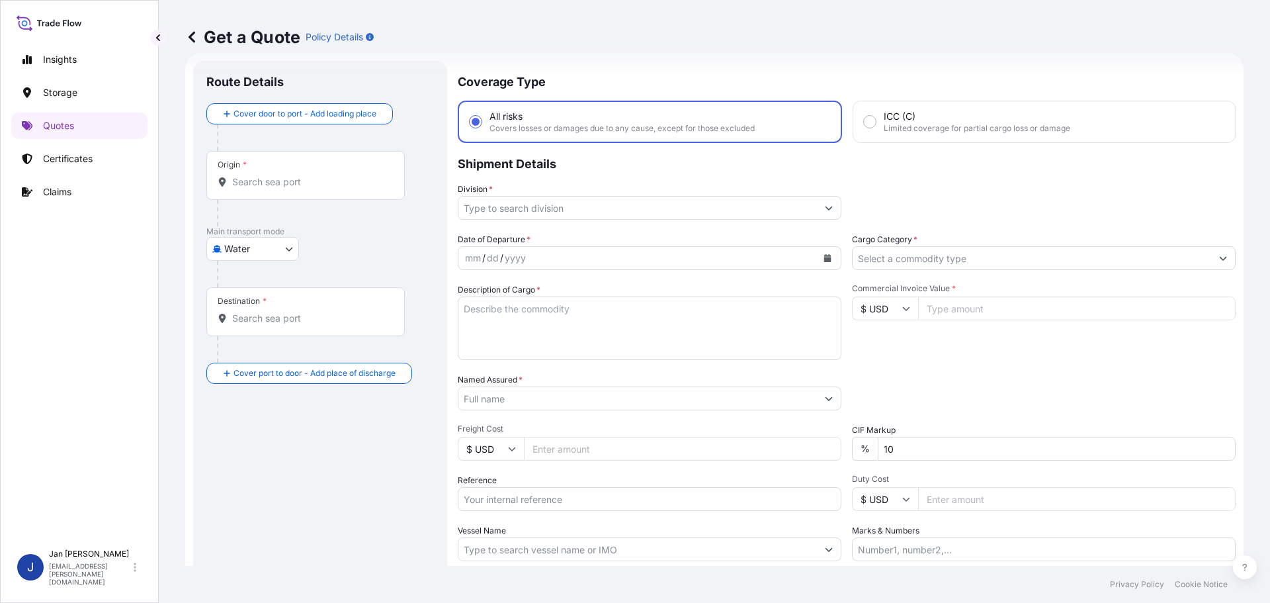
click at [824, 255] on icon "Calendar" at bounding box center [827, 258] width 7 height 8
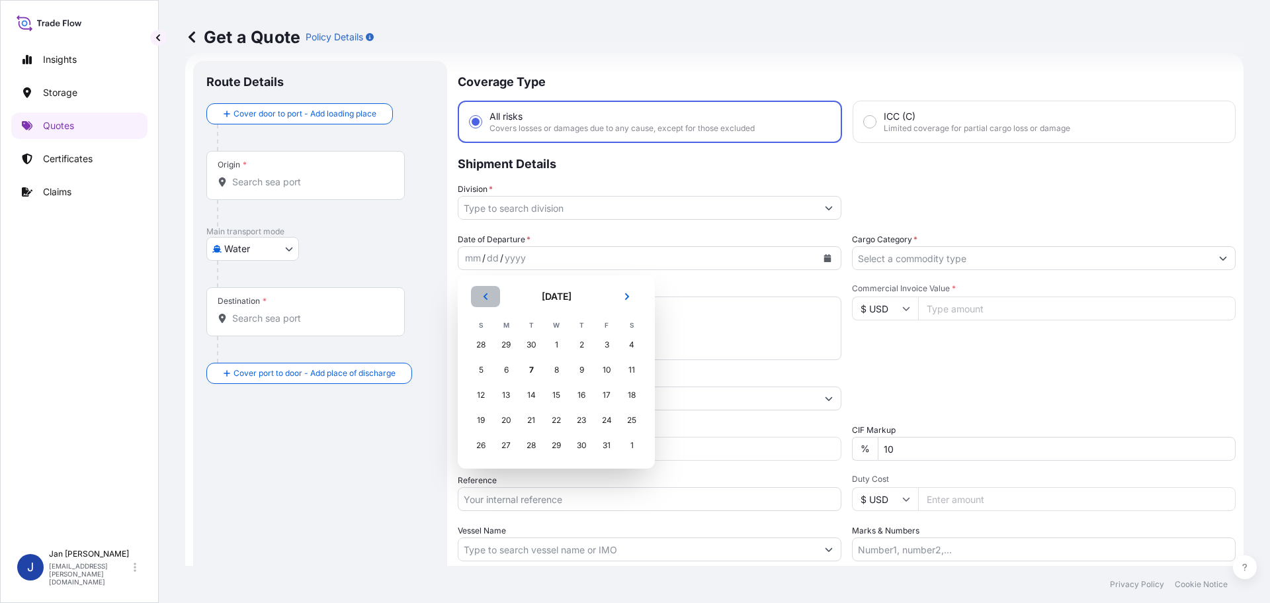
click at [488, 293] on icon "Previous" at bounding box center [486, 296] width 8 height 8
click at [531, 396] on div "16" at bounding box center [531, 395] width 24 height 24
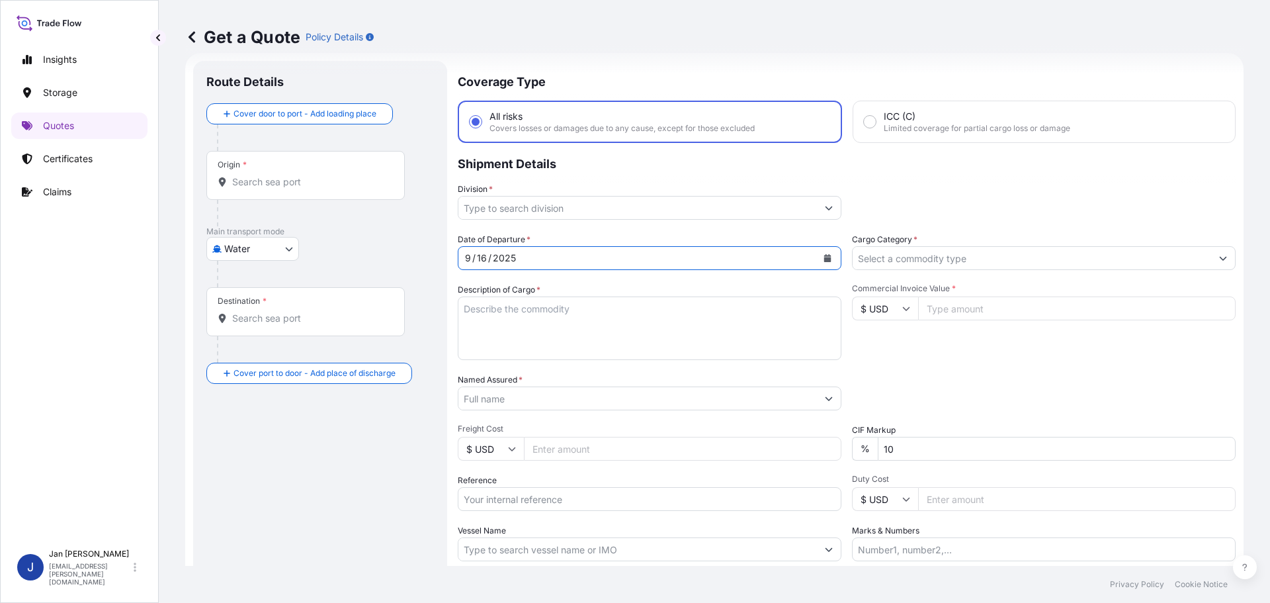
click at [523, 203] on input "Division *" at bounding box center [638, 208] width 359 height 24
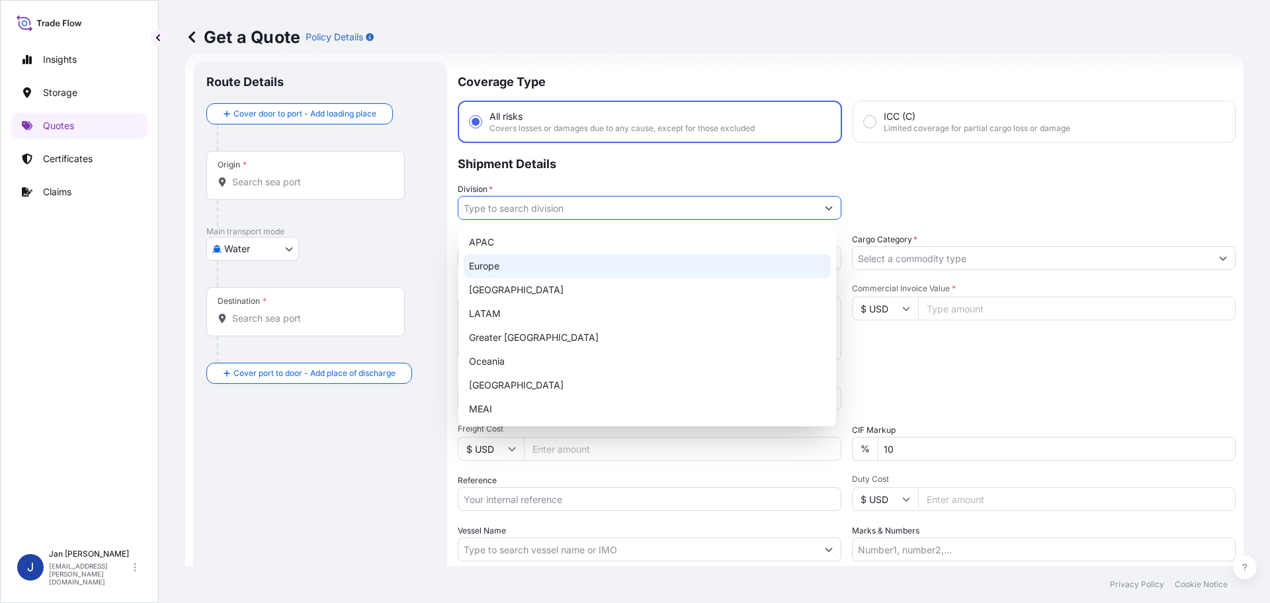
click at [519, 266] on div "Europe" at bounding box center [647, 266] width 367 height 24
type input "Europe"
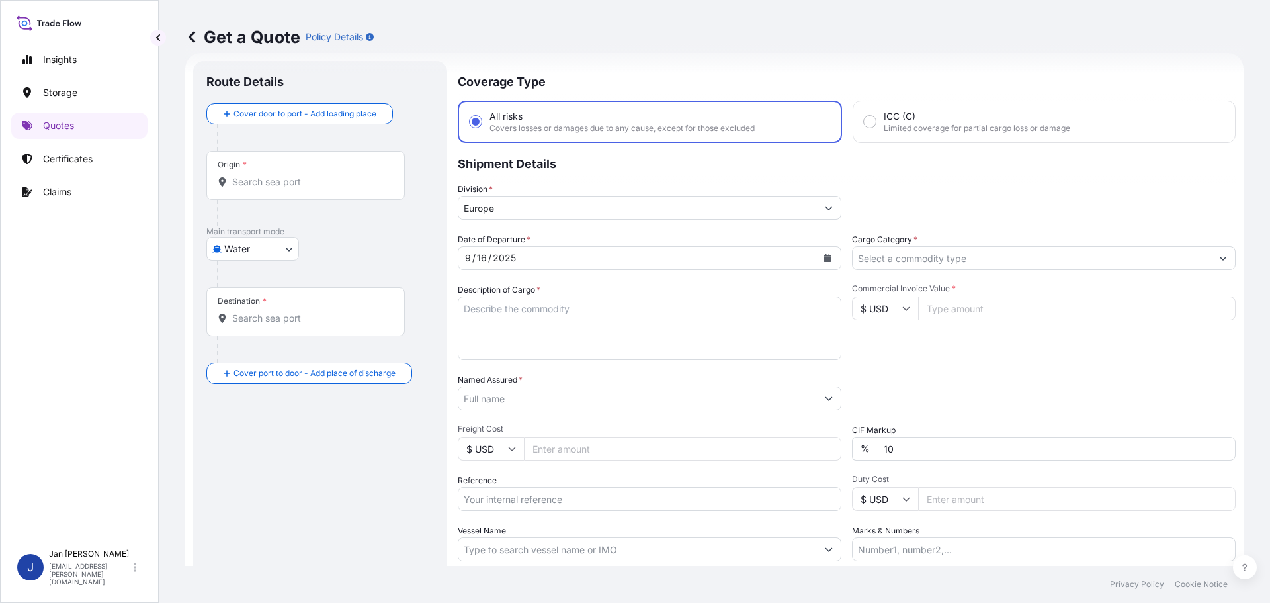
click at [1020, 272] on div "Date of Departure * [DATE] Cargo Category * Description of Cargo * Commercial I…" at bounding box center [847, 397] width 778 height 328
click at [1014, 263] on input "Cargo Category *" at bounding box center [1032, 258] width 359 height 24
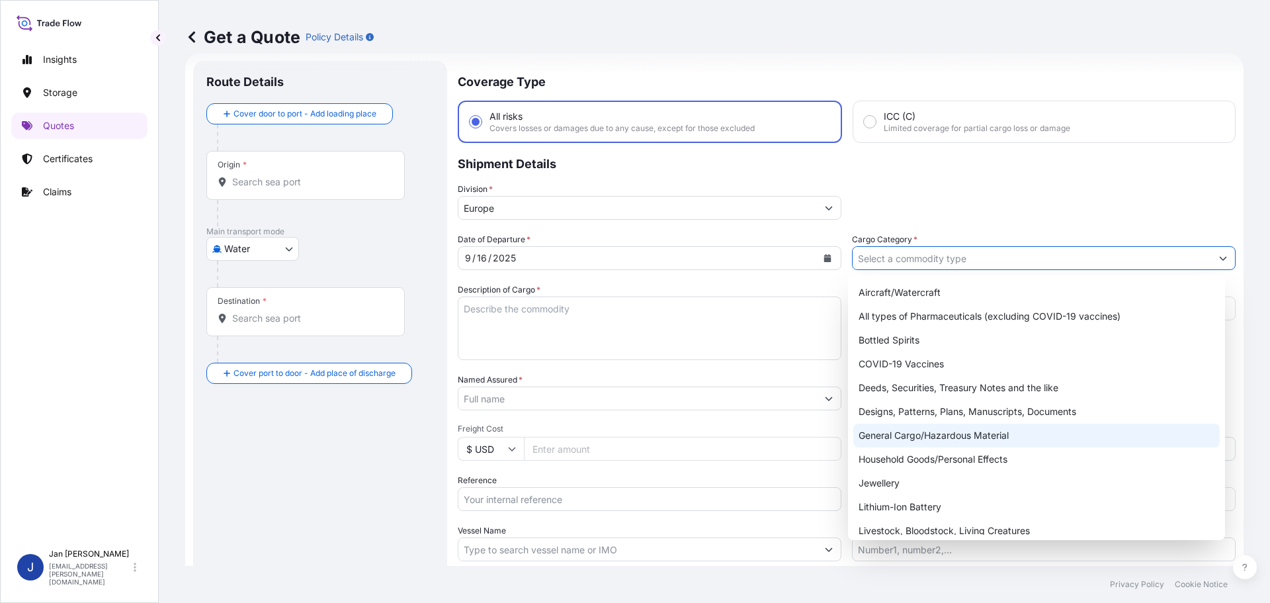
click at [936, 435] on div "General Cargo/Hazardous Material" at bounding box center [1037, 435] width 367 height 24
type input "General Cargo/Hazardous Material"
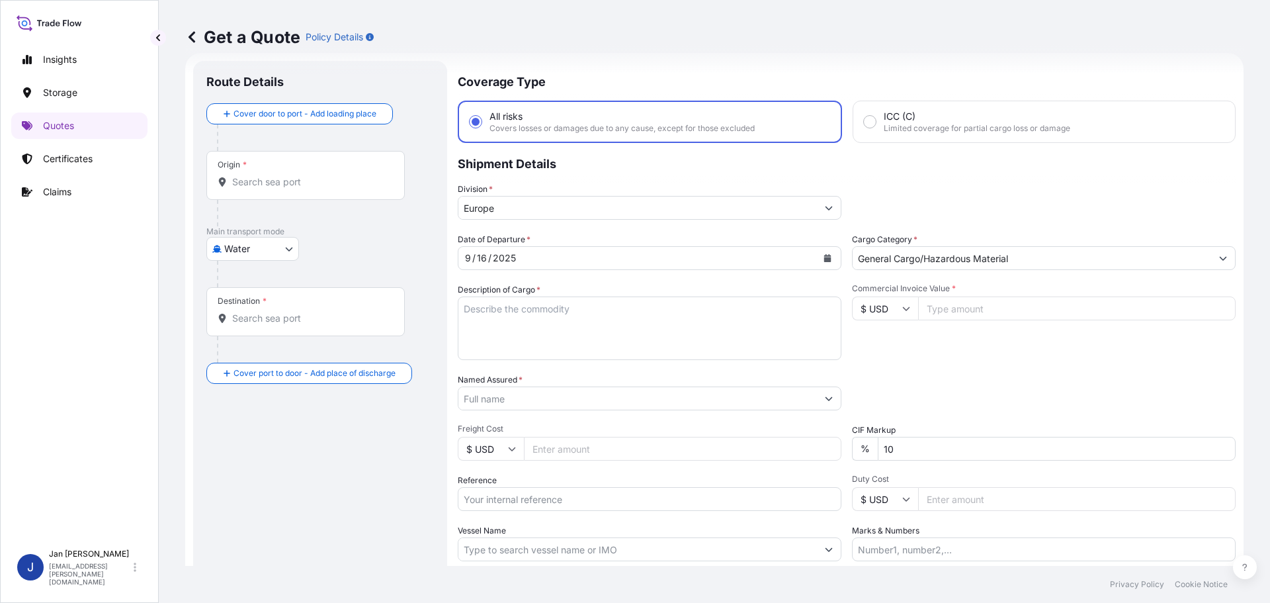
click at [313, 177] on input "Origin *" at bounding box center [310, 181] width 156 height 13
paste input "[GEOGRAPHIC_DATA]"
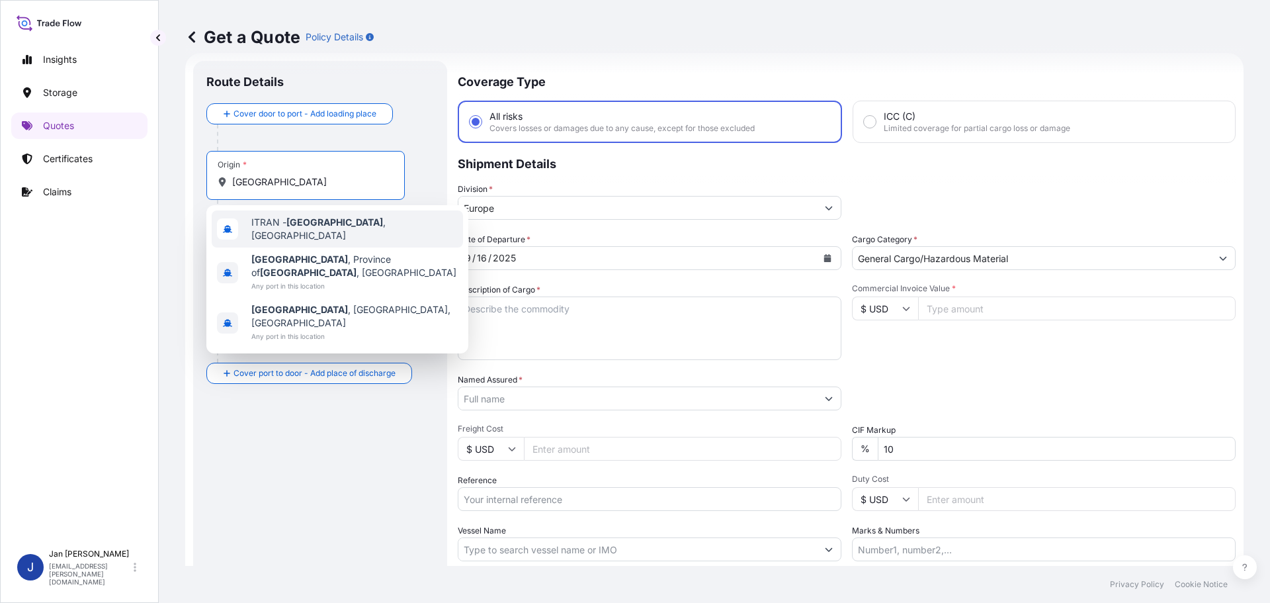
click at [285, 229] on span "ITRAN - [GEOGRAPHIC_DATA] , [GEOGRAPHIC_DATA]" at bounding box center [354, 229] width 206 height 26
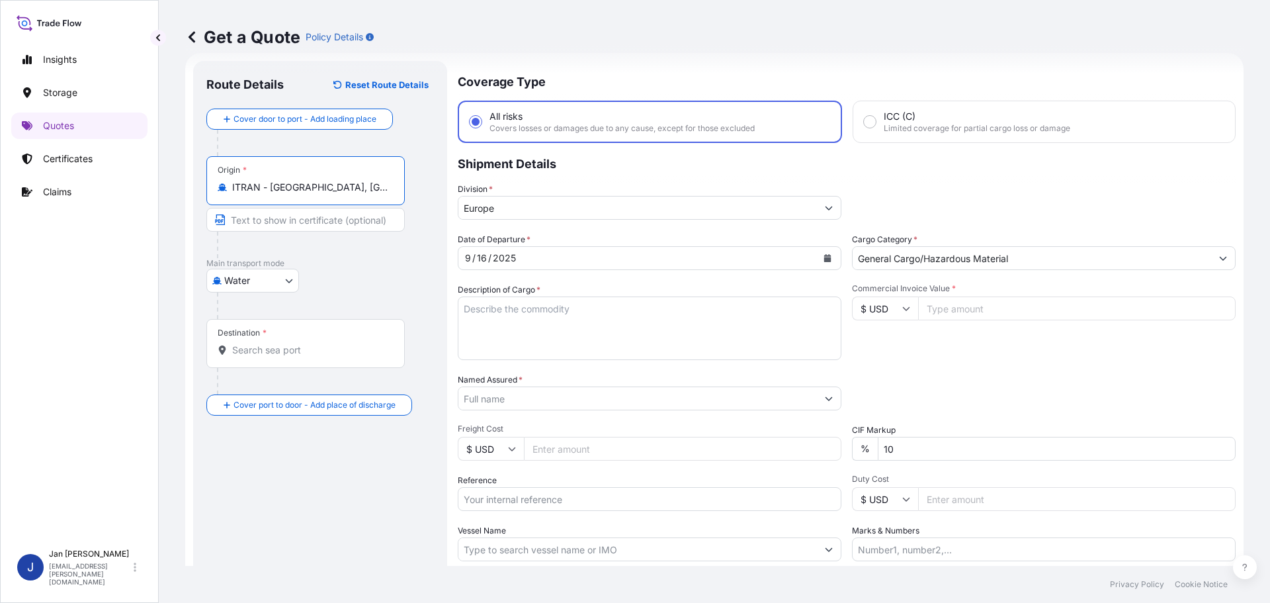
type input "ITRAN - [GEOGRAPHIC_DATA], [GEOGRAPHIC_DATA]"
click at [261, 364] on div "Destination *" at bounding box center [305, 343] width 198 height 49
click at [261, 357] on input "Destination *" at bounding box center [310, 349] width 156 height 13
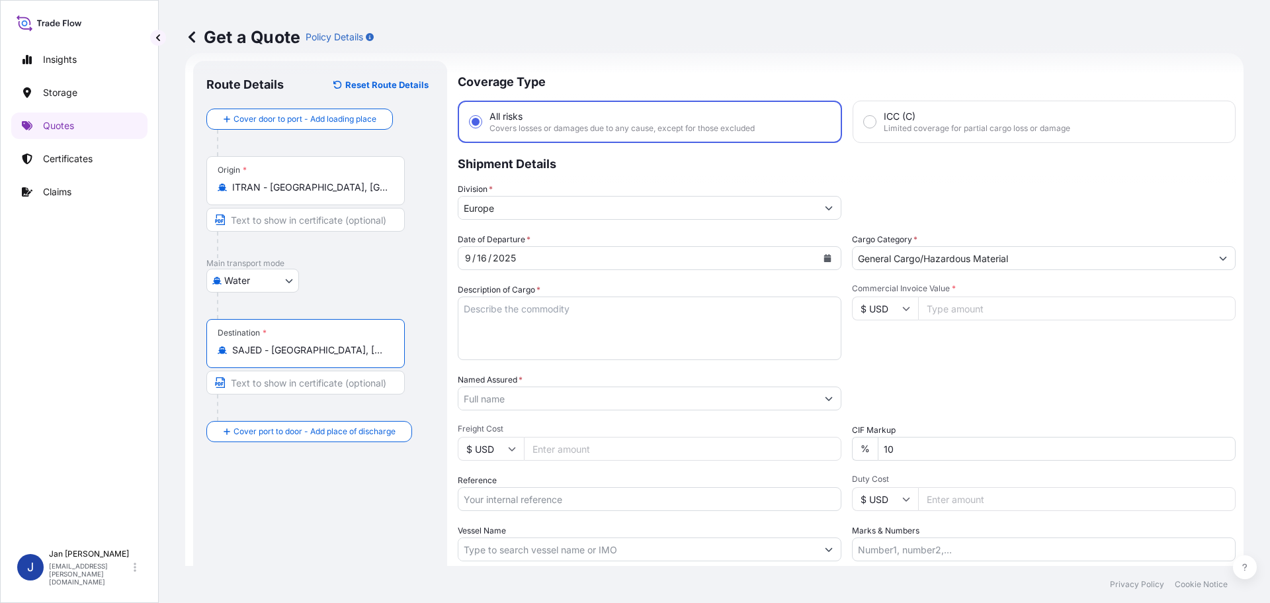
type input "SAJED - [GEOGRAPHIC_DATA], [GEOGRAPHIC_DATA]"
click at [485, 548] on input "Vessel Name" at bounding box center [638, 549] width 359 height 24
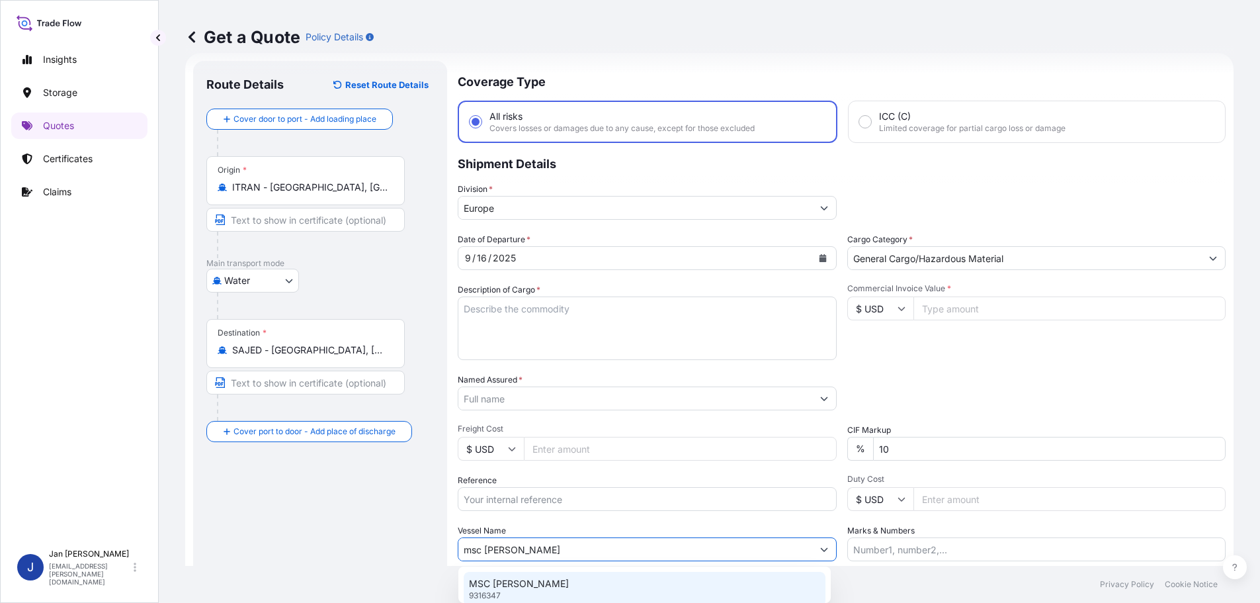
click at [543, 581] on div "MSC [PERSON_NAME] 9316347" at bounding box center [645, 589] width 362 height 34
type input "MSC [PERSON_NAME]"
click at [912, 310] on input "$ USD" at bounding box center [885, 308] width 66 height 24
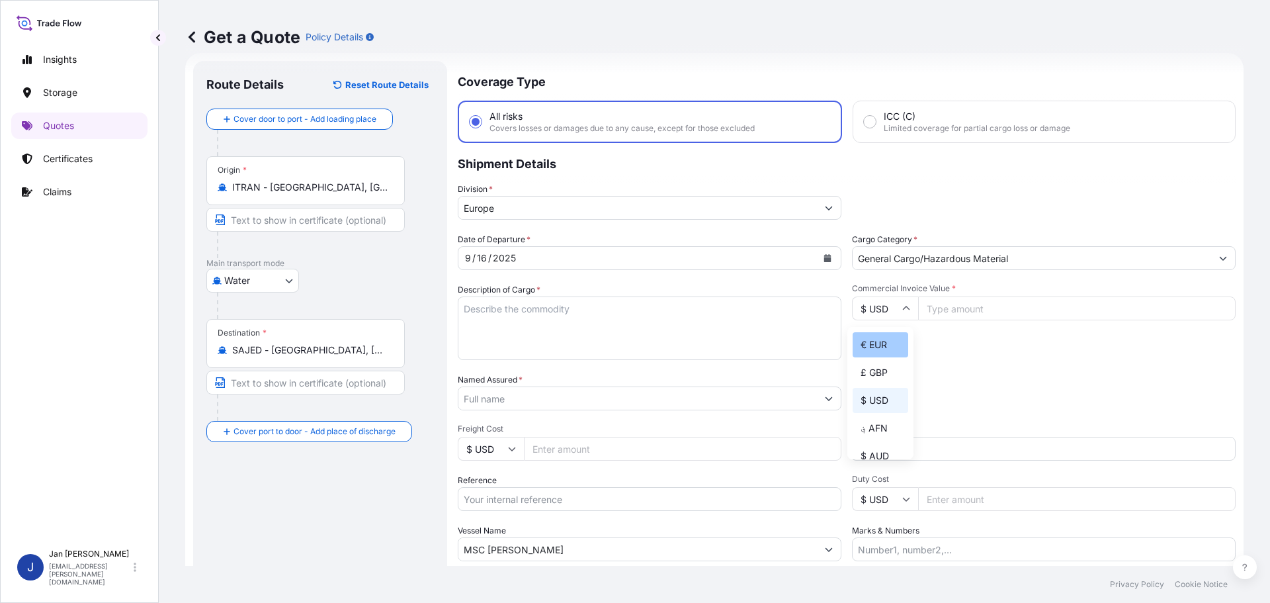
click at [879, 340] on div "€ EUR" at bounding box center [881, 344] width 56 height 25
type input "€ EUR"
click at [945, 302] on input "Commercial Invoice Value *" at bounding box center [1077, 308] width 318 height 24
type input "42075"
click at [526, 398] on input "Named Assured *" at bounding box center [638, 398] width 359 height 24
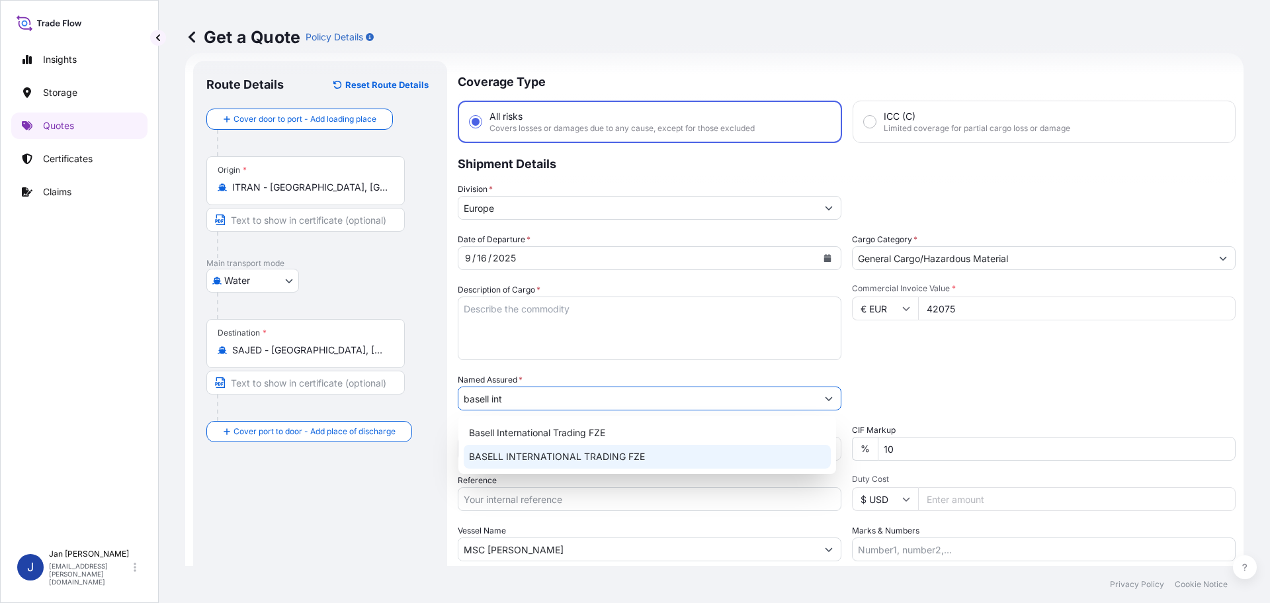
click at [545, 452] on span "BASELL INTERNATIONAL TRADING FZE" at bounding box center [557, 456] width 176 height 13
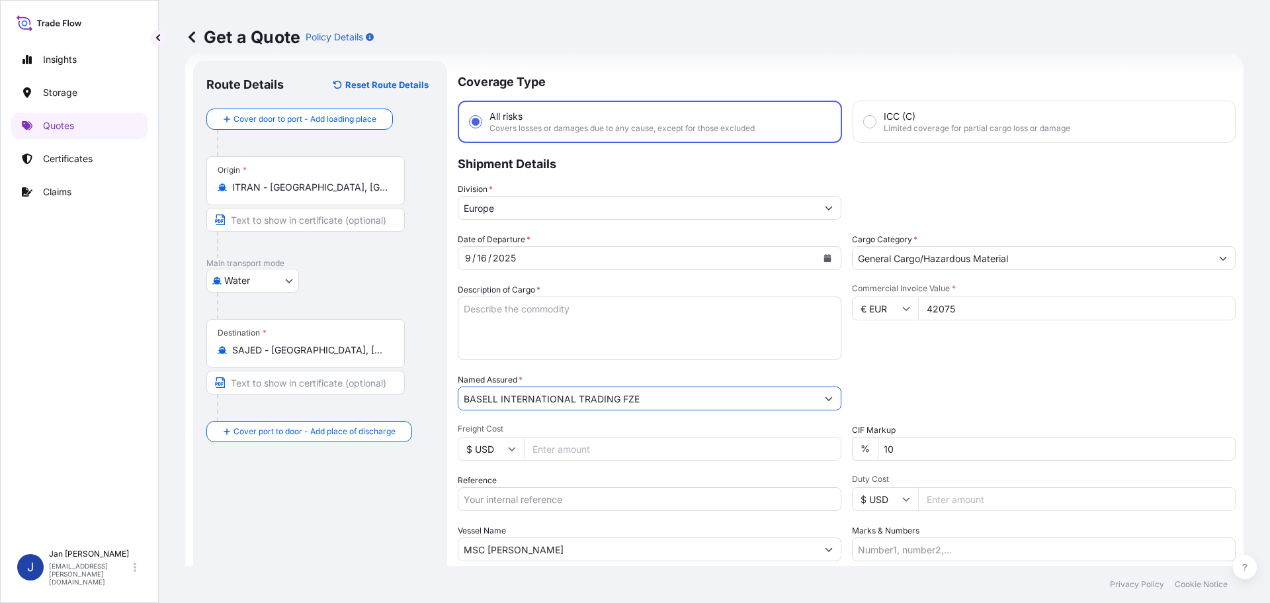
type input "BASELL INTERNATIONAL TRADING FZE"
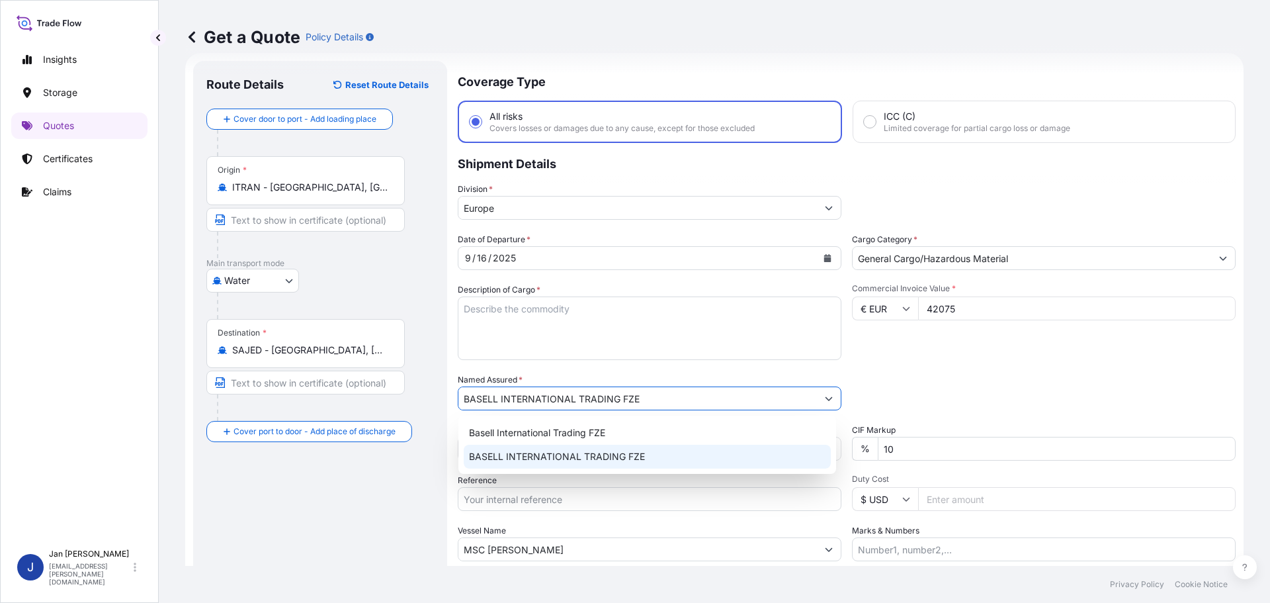
click at [605, 459] on span "BASELL INTERNATIONAL TRADING FZE" at bounding box center [557, 456] width 176 height 13
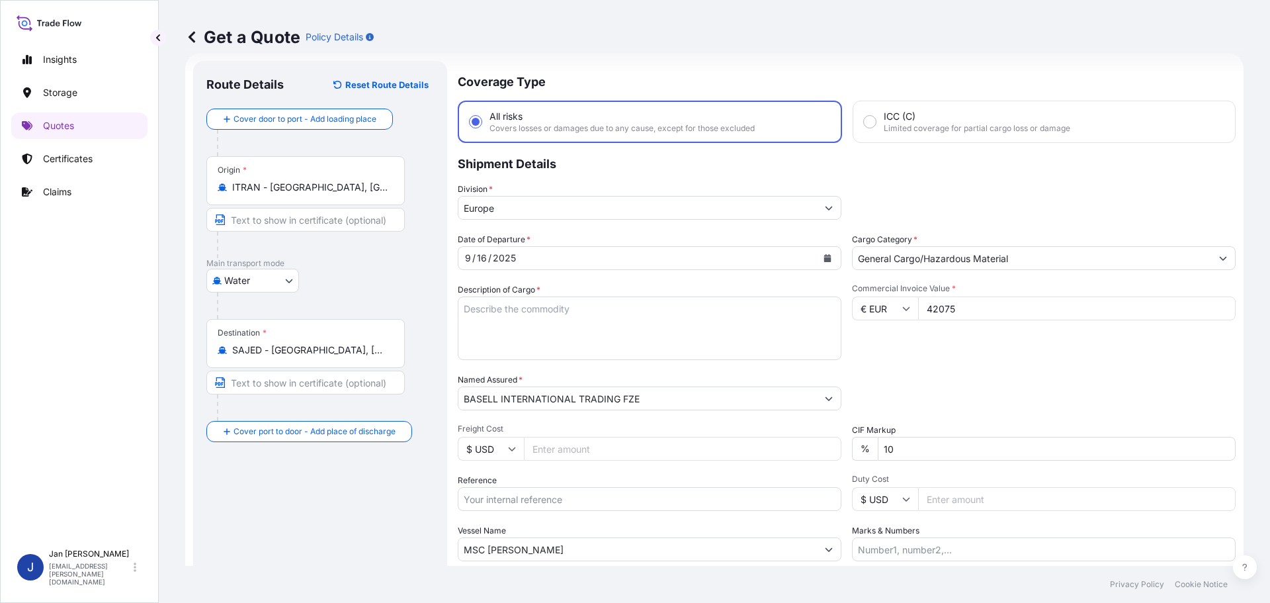
click at [487, 322] on textarea "Description of Cargo *" at bounding box center [650, 328] width 384 height 64
paste textarea "BAGS LOADED ONTO 18 PALLETS LOADED INTO 1 40' CONTAINER(S) PURELL RP270G"
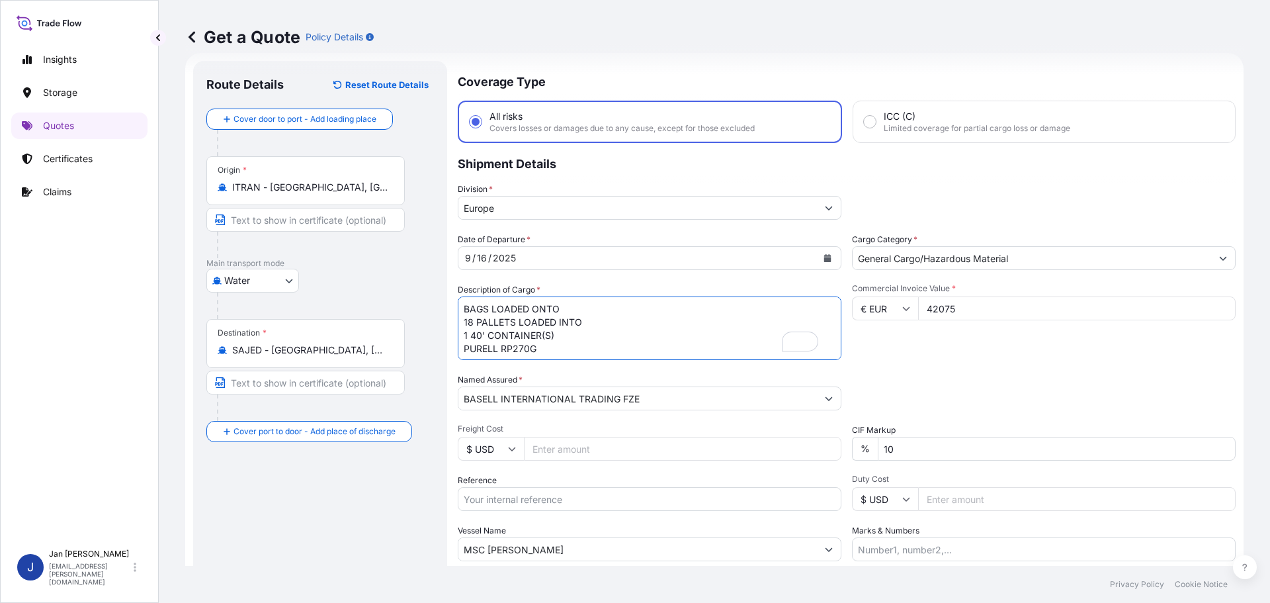
click at [460, 304] on textarea "BAGS LOADED ONTO 18 PALLETS LOADED INTO 1 40' CONTAINER(S) PURELL RP270G" at bounding box center [650, 328] width 384 height 64
type textarea "990 BAGS LOADED ONTO 18 PALLETS LOADED INTO 1 40' CONTAINER(S) PURELL RP270G"
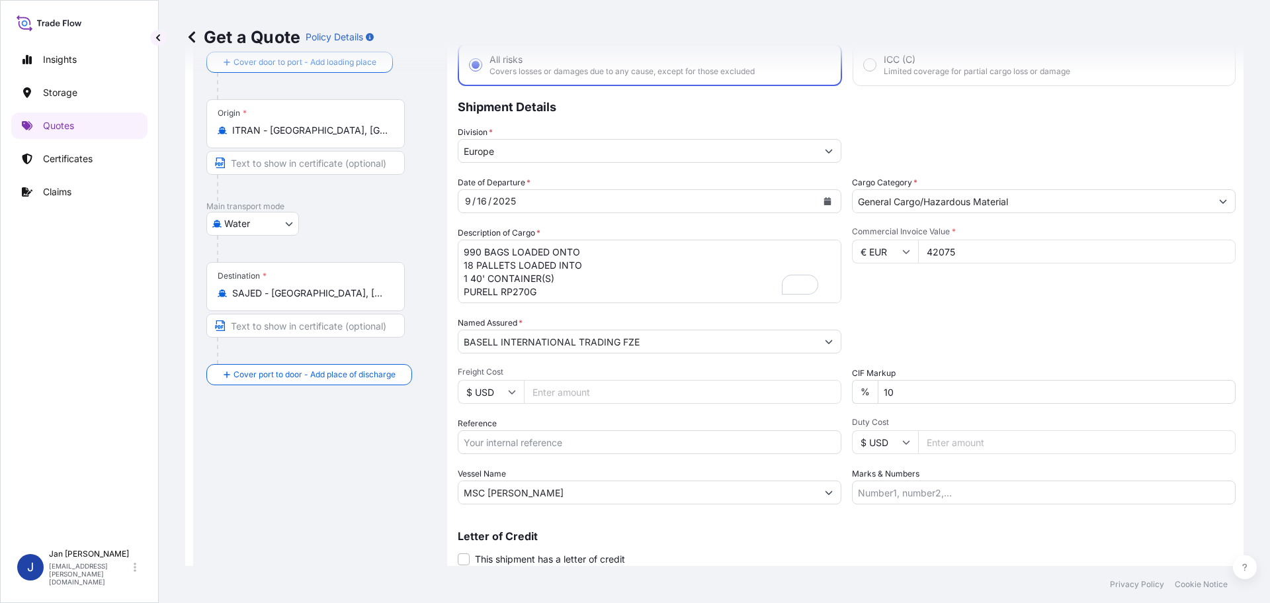
scroll to position [123, 0]
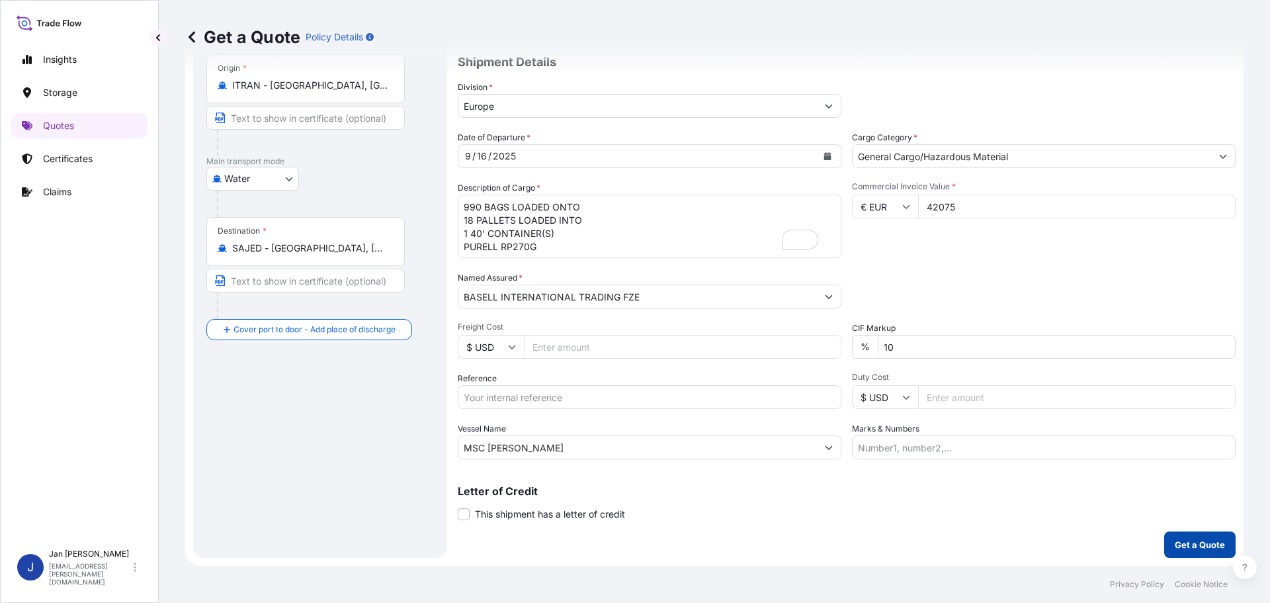
click at [1194, 545] on p "Get a Quote" at bounding box center [1200, 544] width 50 height 13
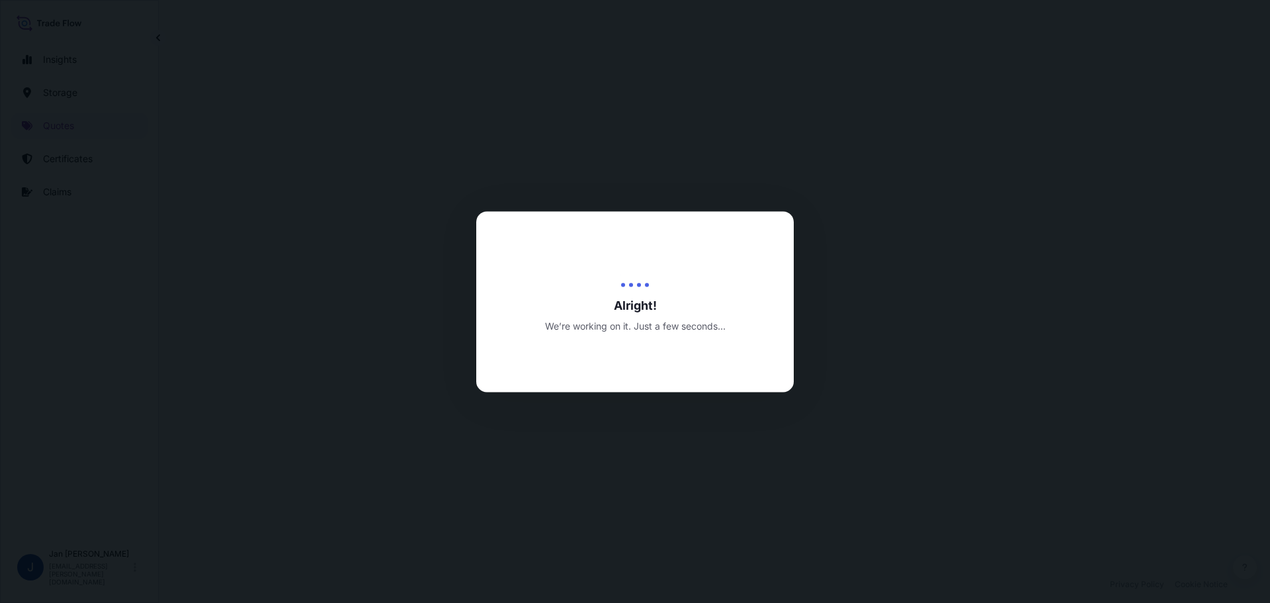
select select "Water"
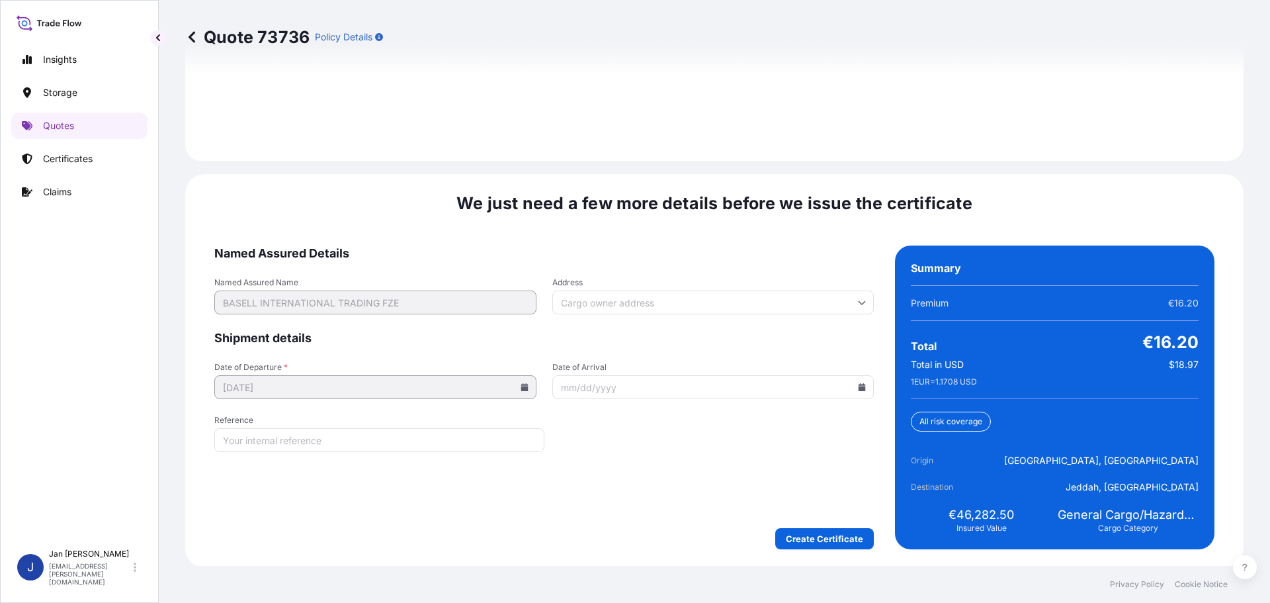
scroll to position [1921, 0]
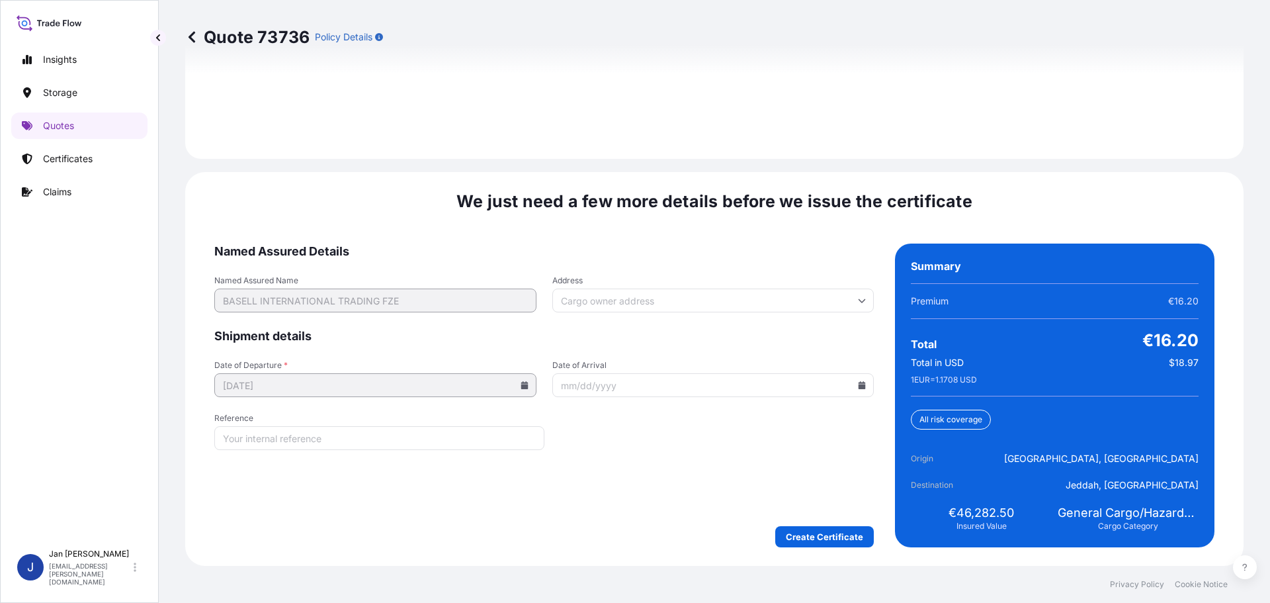
click at [859, 387] on icon at bounding box center [862, 385] width 7 height 8
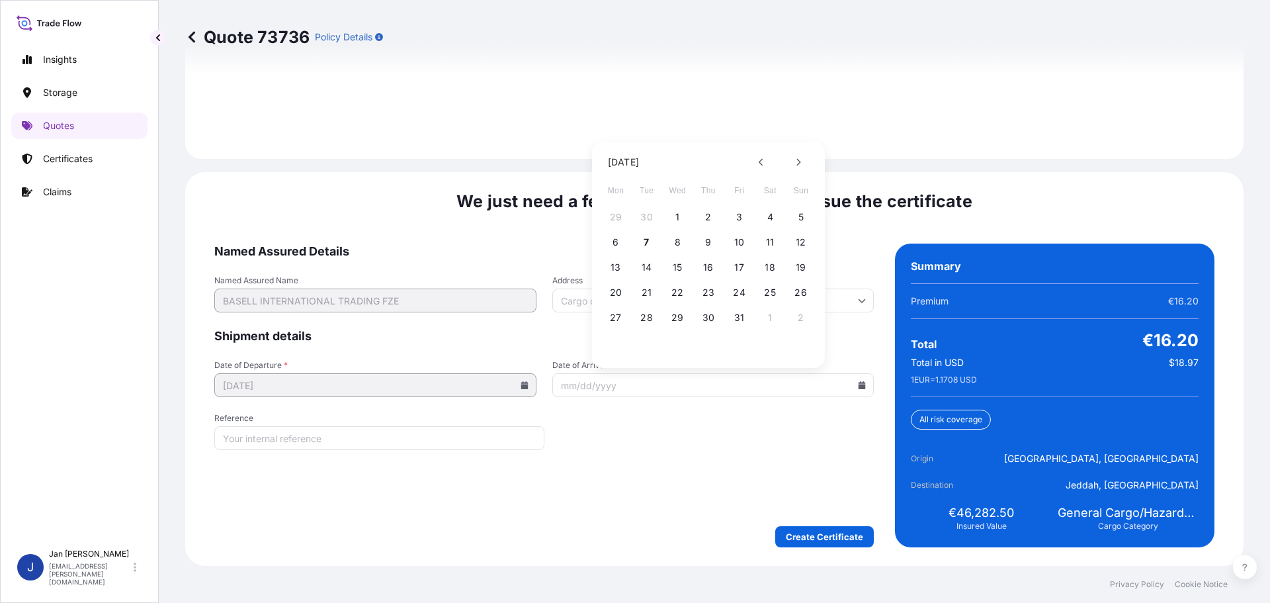
click at [773, 418] on form "Named Assured Details Named Assured Name BASELL INTERNATIONAL TRADING FZE Addre…" at bounding box center [544, 395] width 660 height 304
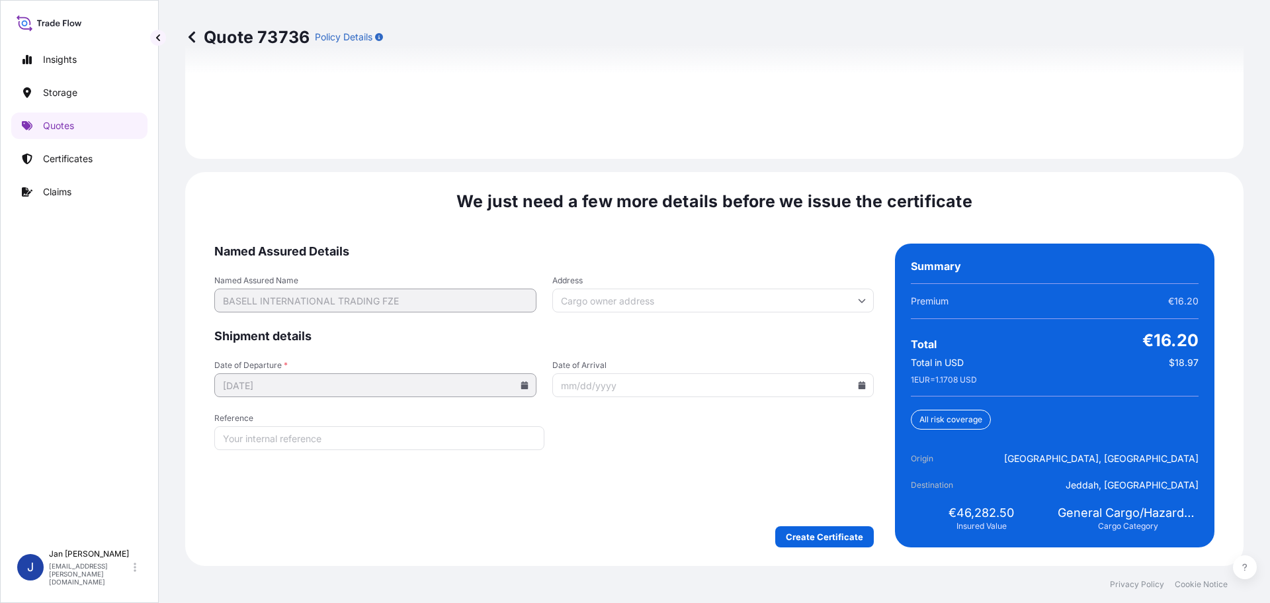
click at [743, 455] on form "Named Assured Details Named Assured Name BASELL INTERNATIONAL TRADING FZE Addre…" at bounding box center [544, 395] width 660 height 304
click at [474, 452] on form "Named Assured Details Named Assured Name BASELL INTERNATIONAL TRADING FZE Addre…" at bounding box center [544, 395] width 660 height 304
click at [472, 441] on input "Reference" at bounding box center [379, 438] width 330 height 24
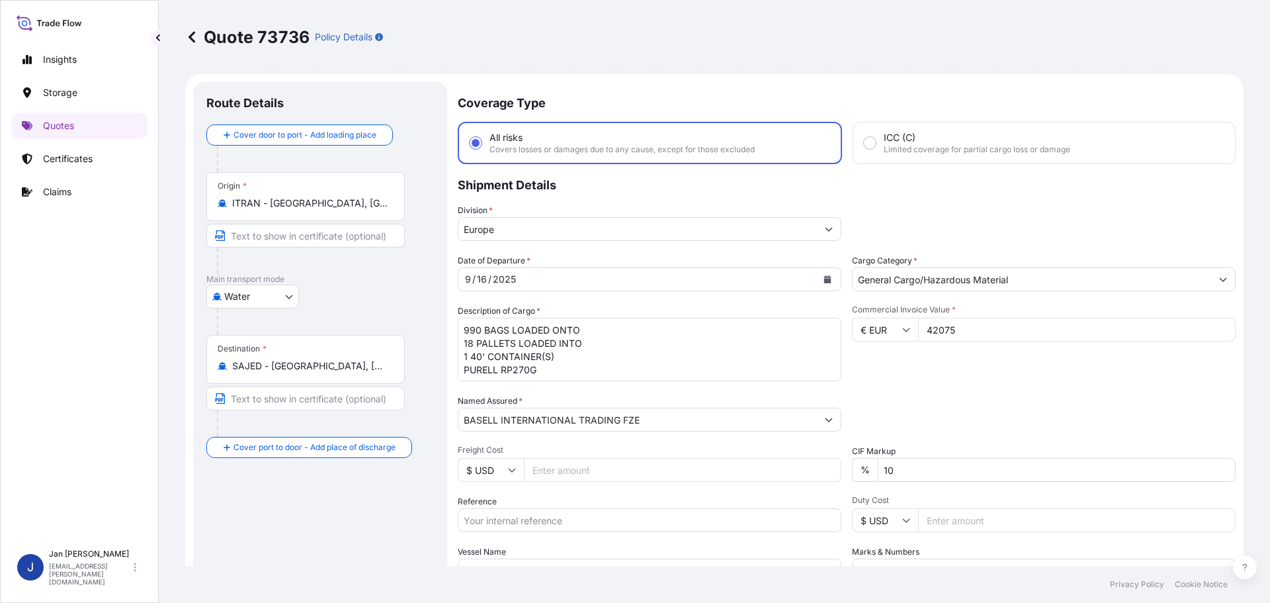
scroll to position [66, 0]
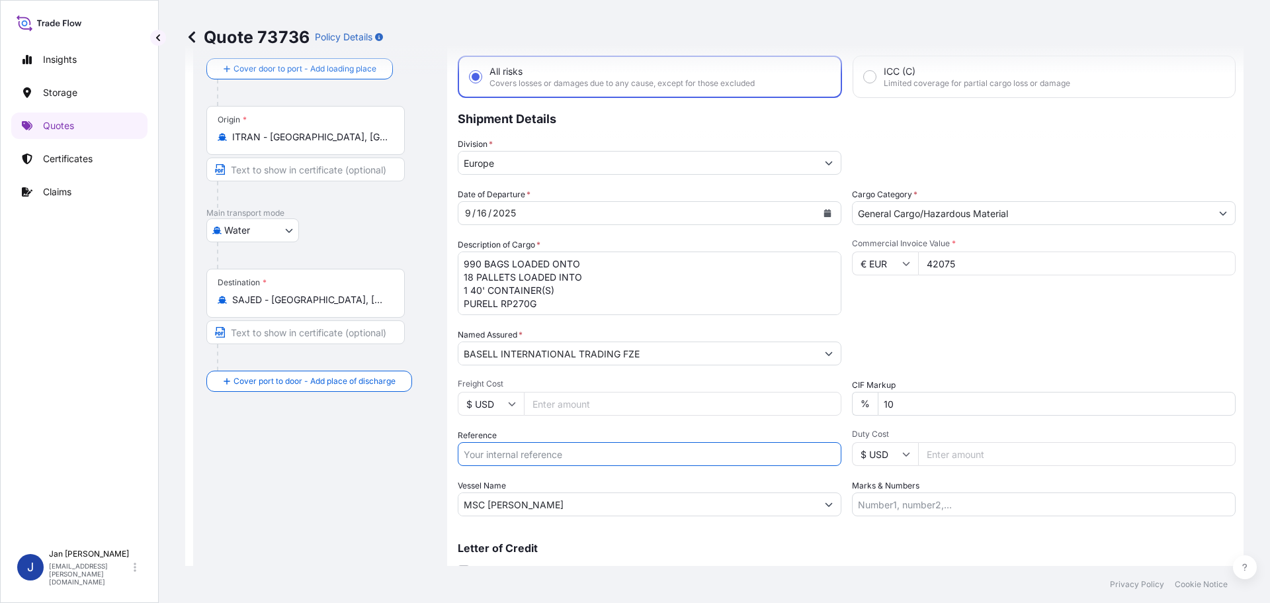
click at [514, 457] on input "Reference" at bounding box center [650, 454] width 384 height 24
paste input "5013239169"
click at [548, 447] on input "5013239169" at bounding box center [650, 454] width 384 height 24
paste input "304272155"
paste input "1505194118"
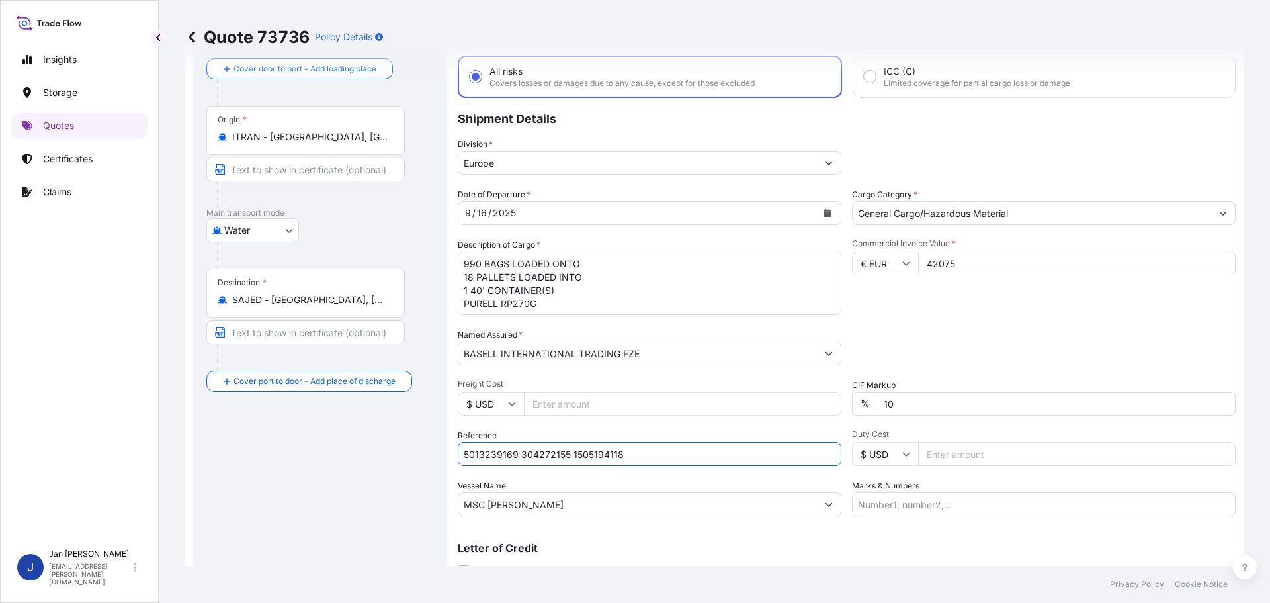
scroll to position [265, 0]
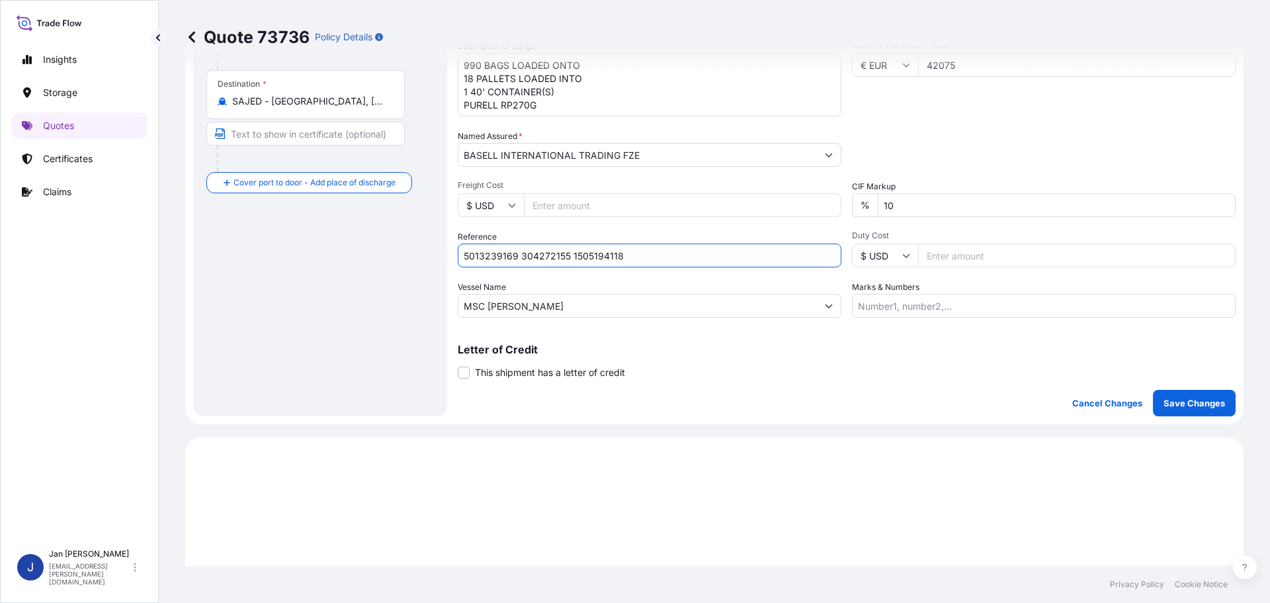
type input "5013239169 304272155 1505194118"
click at [1190, 405] on p "Save Changes" at bounding box center [1195, 402] width 62 height 13
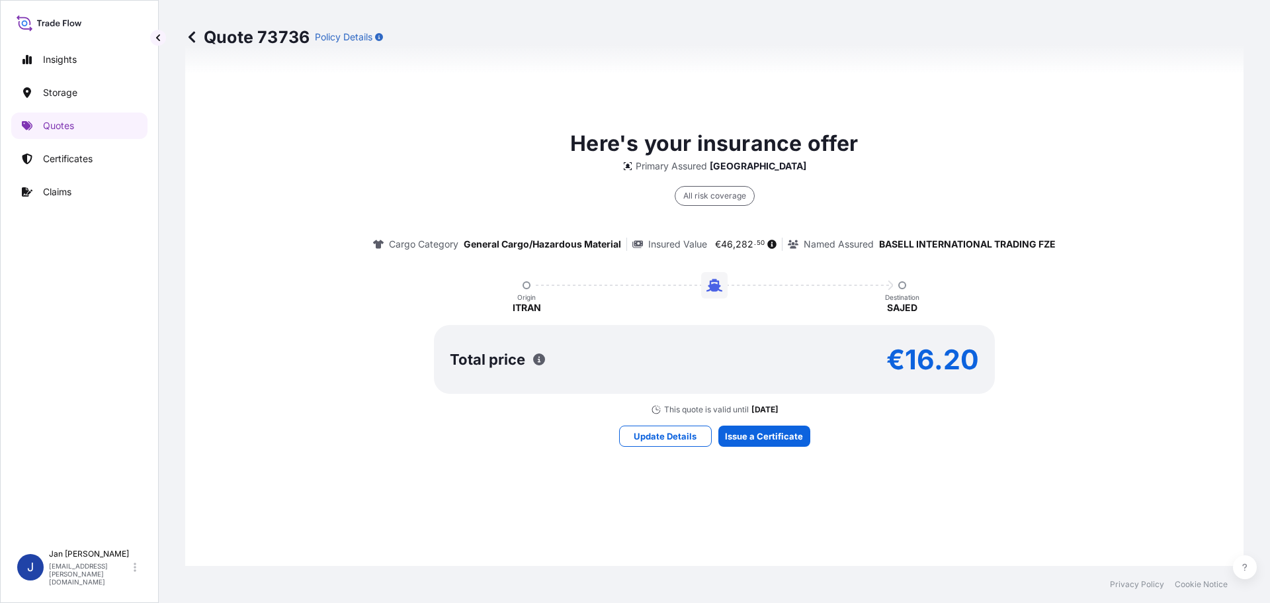
select select "Water"
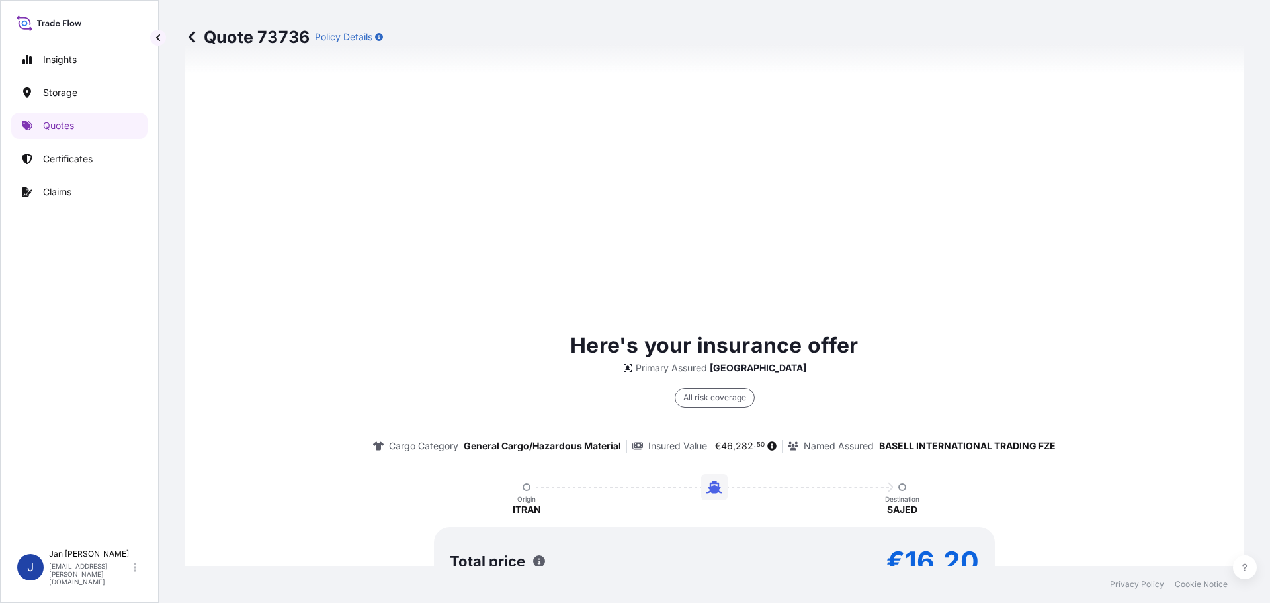
click at [781, 433] on div "Here's your insurance offer Primary Assured [GEOGRAPHIC_DATA] All risk coverage…" at bounding box center [715, 472] width 1022 height 287
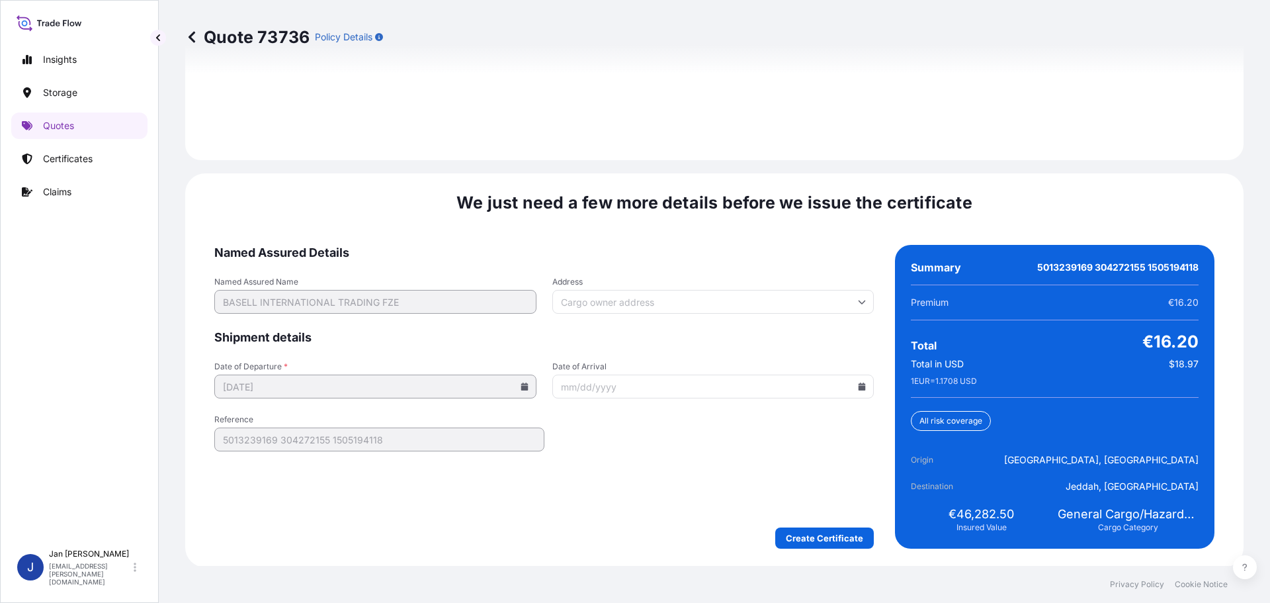
scroll to position [1921, 0]
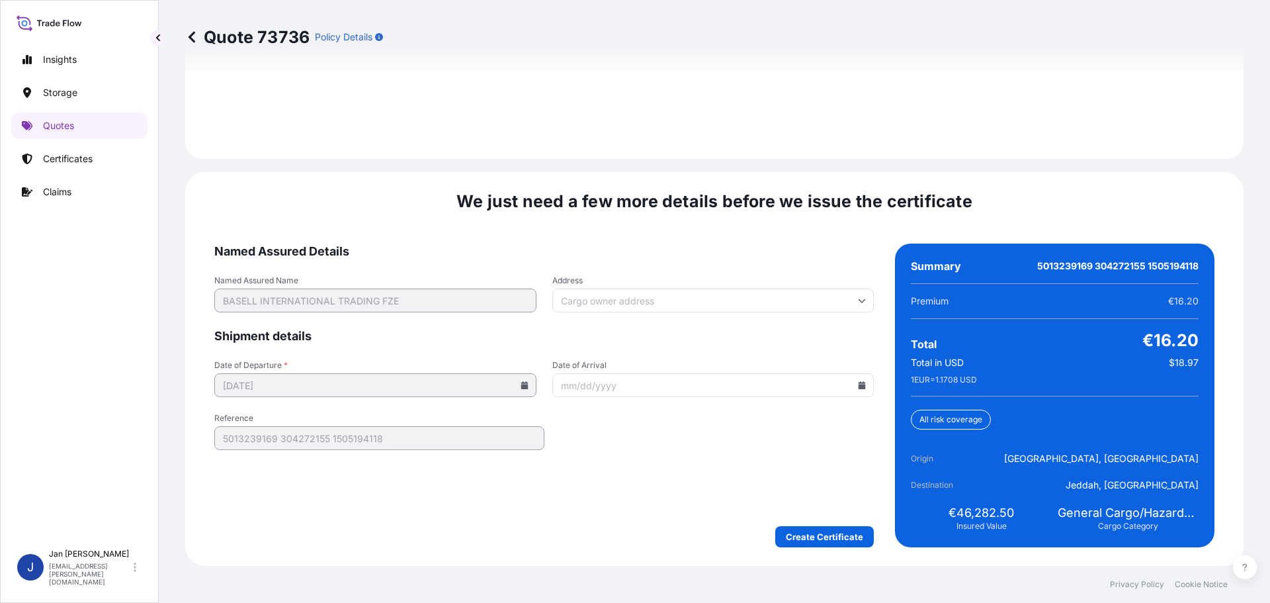
click at [854, 390] on input "Date of Arrival" at bounding box center [713, 385] width 322 height 24
click at [859, 388] on icon at bounding box center [862, 385] width 7 height 8
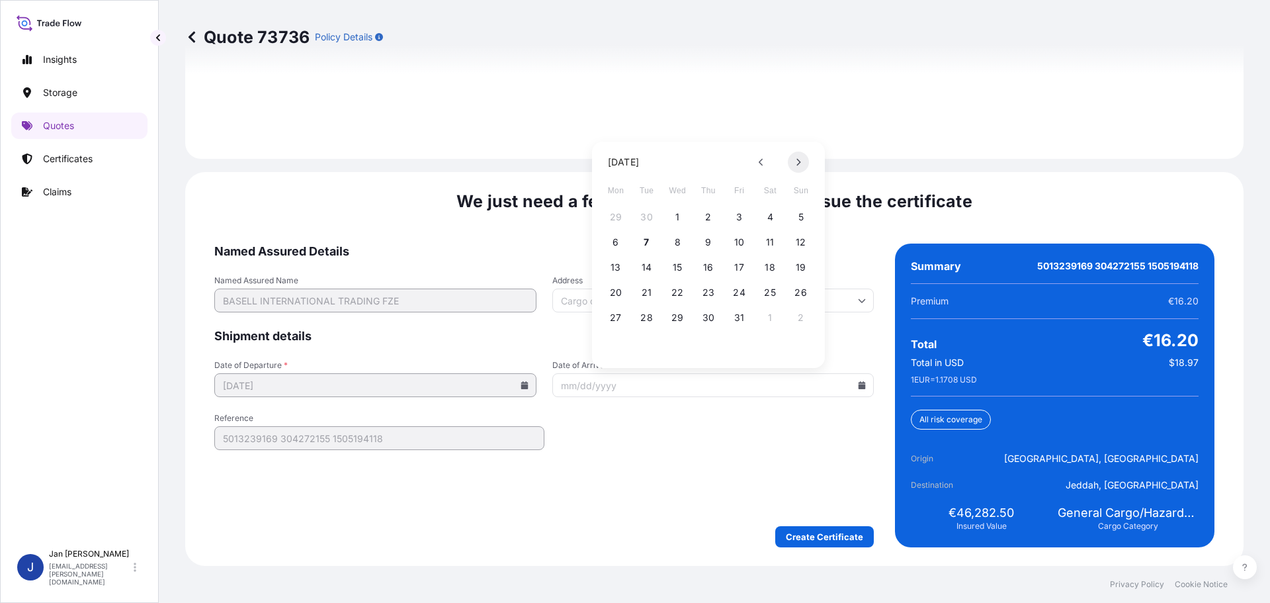
click at [800, 162] on icon at bounding box center [799, 162] width 4 height 7
click at [795, 163] on button at bounding box center [798, 162] width 21 height 21
click at [795, 161] on button at bounding box center [798, 162] width 21 height 21
click at [796, 164] on icon at bounding box center [798, 162] width 5 height 8
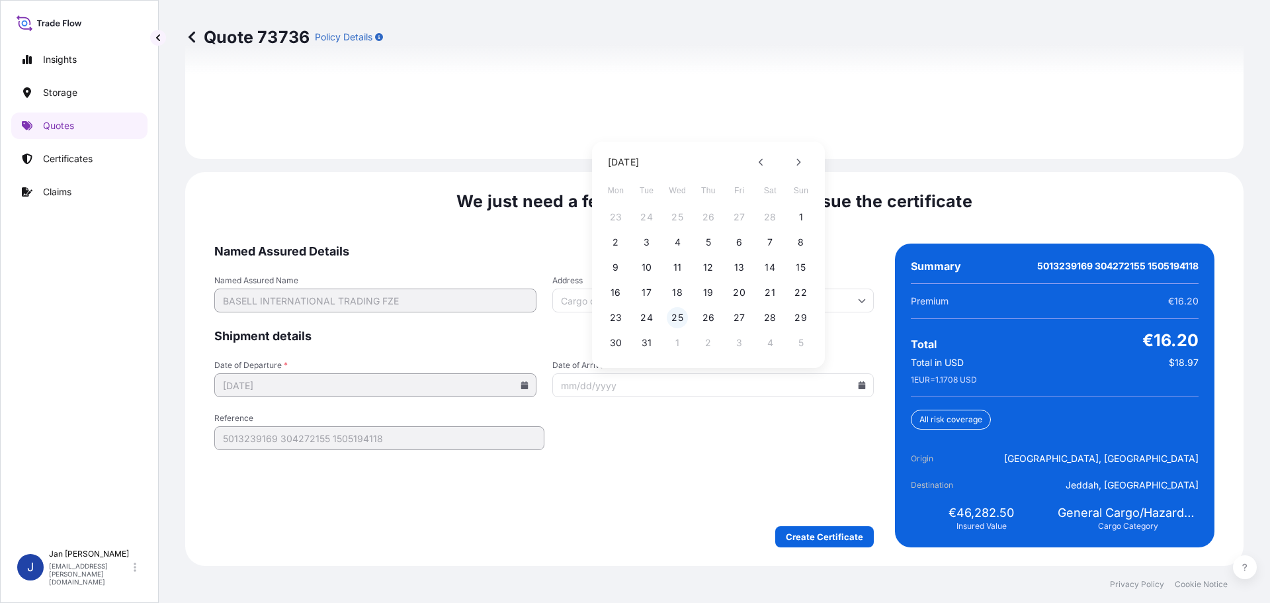
click at [670, 324] on button "25" at bounding box center [677, 317] width 21 height 21
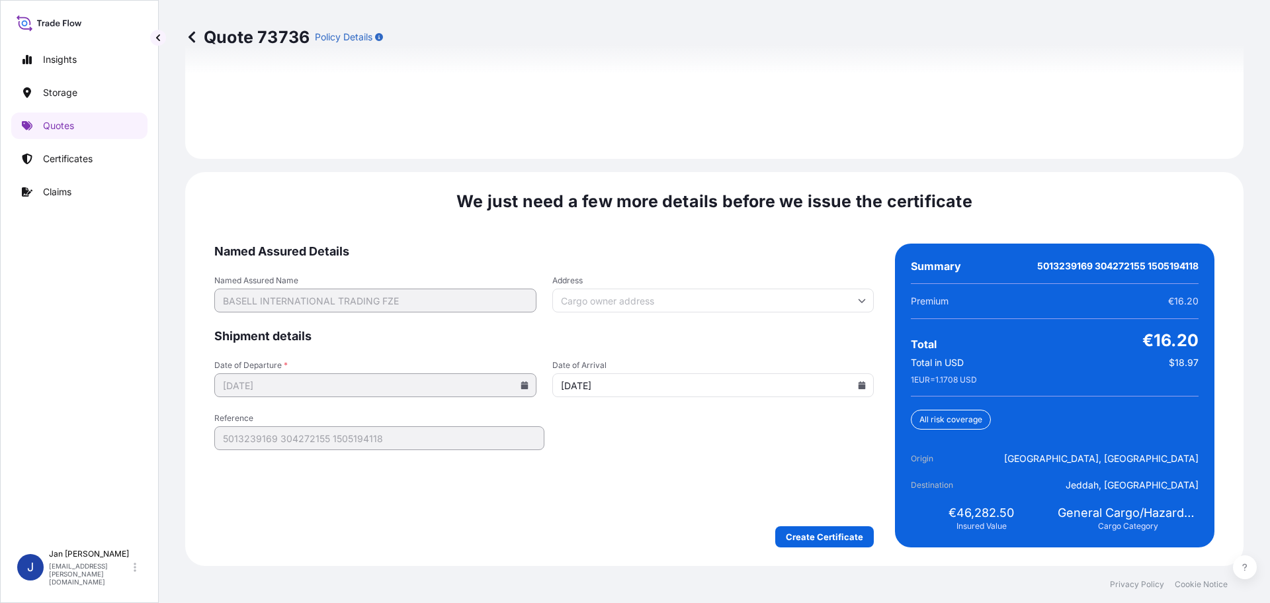
click at [859, 385] on icon at bounding box center [862, 385] width 7 height 8
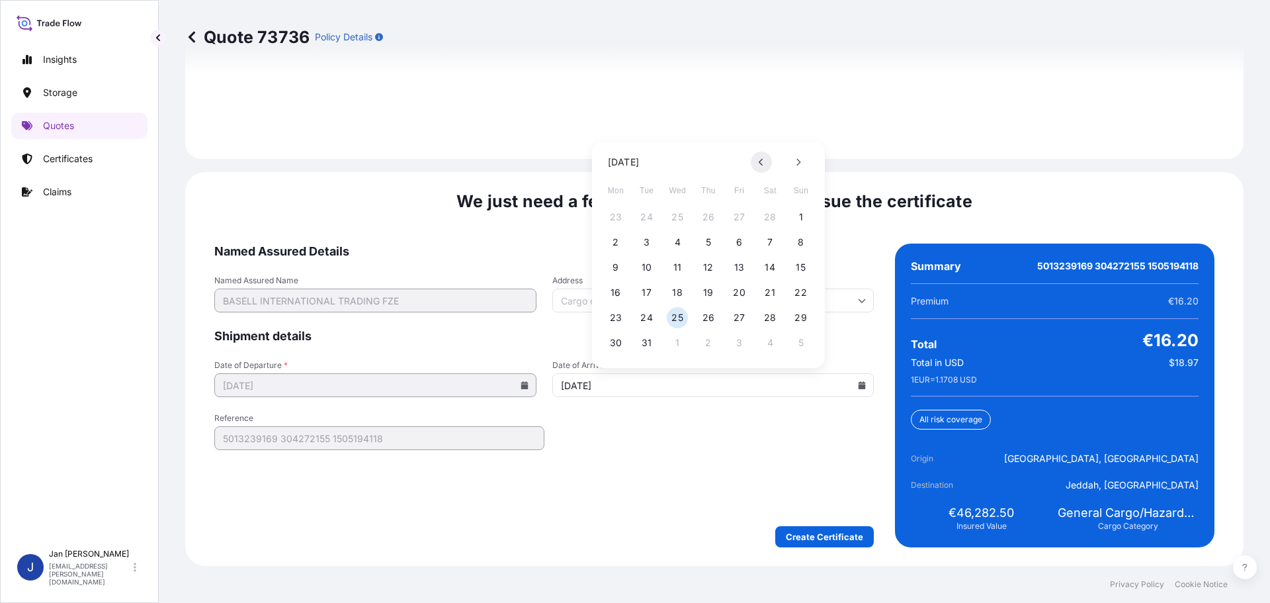
click at [764, 163] on icon at bounding box center [761, 162] width 5 height 8
click at [763, 163] on icon at bounding box center [761, 162] width 5 height 8
click at [648, 289] on button "18" at bounding box center [646, 292] width 21 height 21
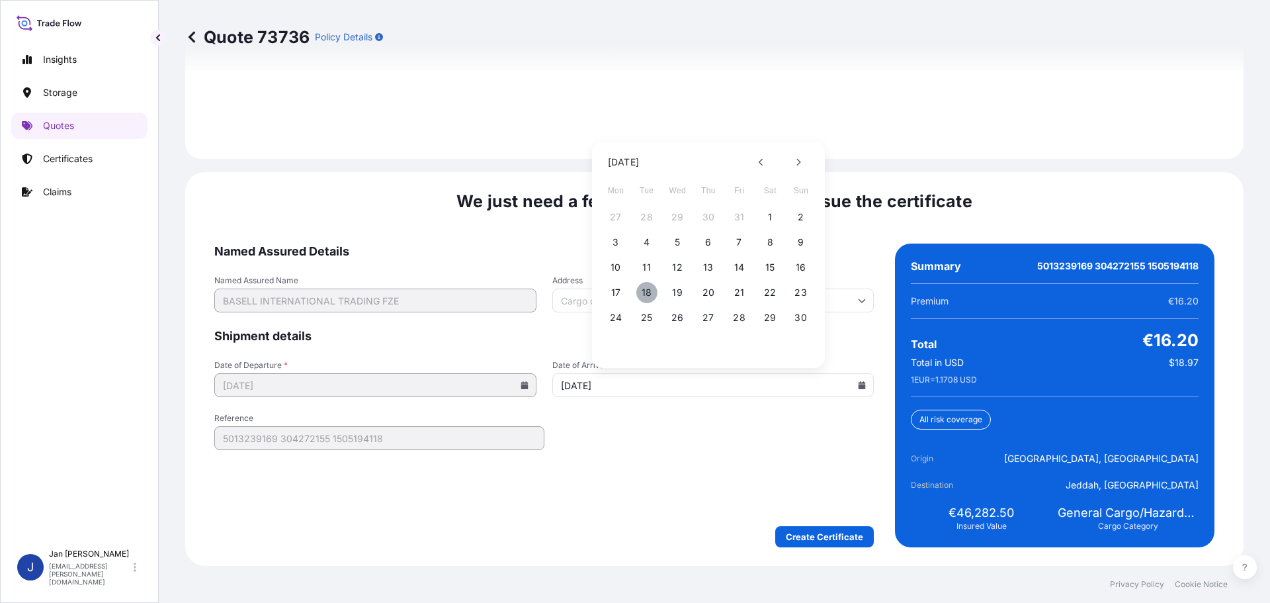
type input "[DATE]"
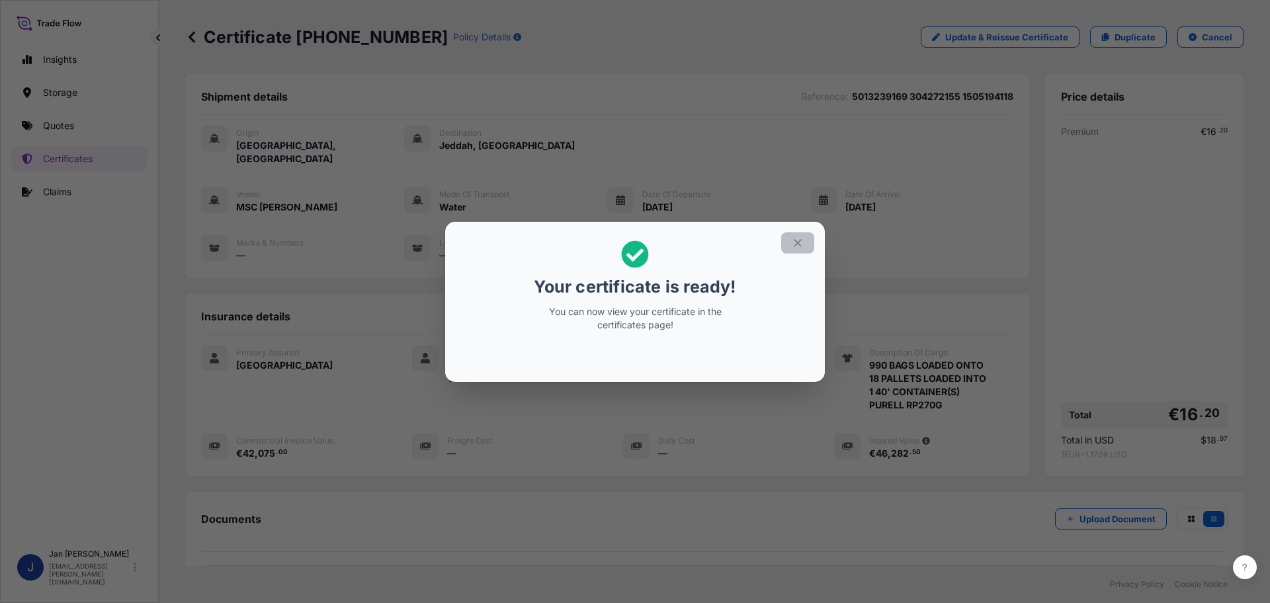
click at [799, 240] on icon "button" at bounding box center [798, 243] width 12 height 12
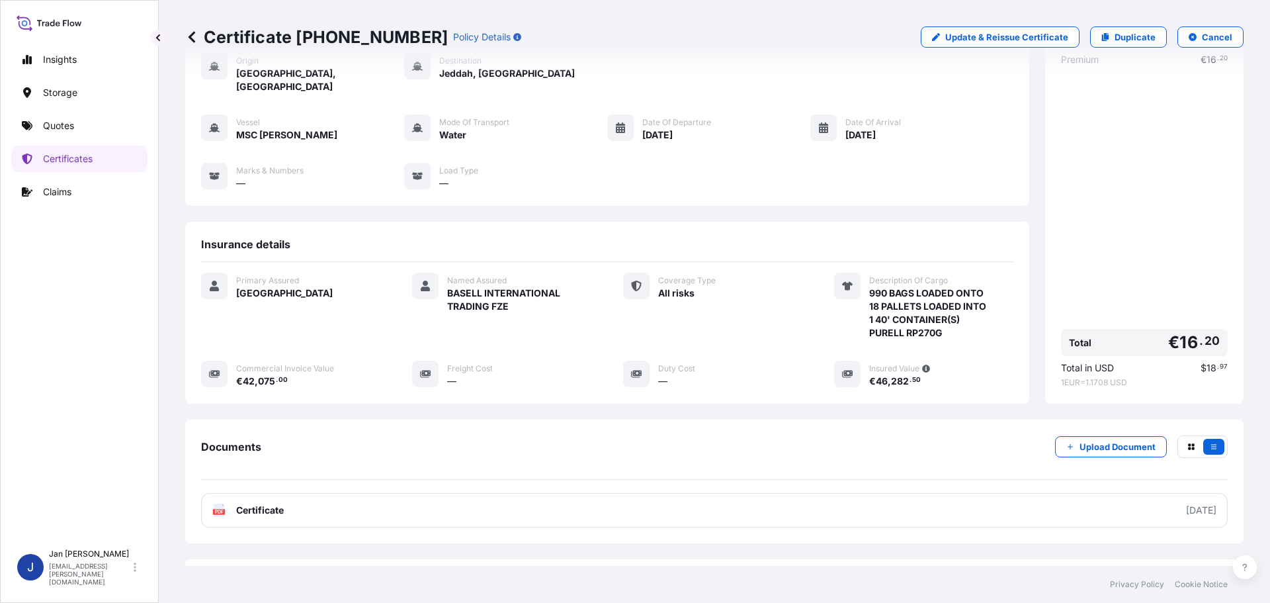
scroll to position [119, 0]
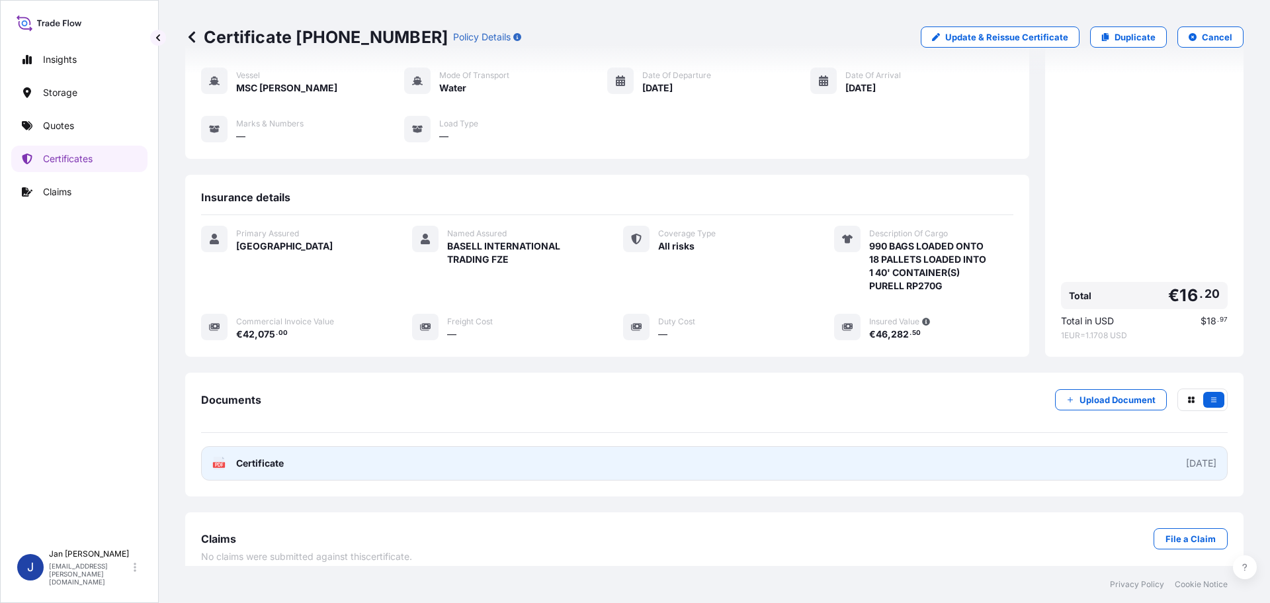
click at [218, 457] on icon at bounding box center [219, 463] width 11 height 13
